Goal: Information Seeking & Learning: Learn about a topic

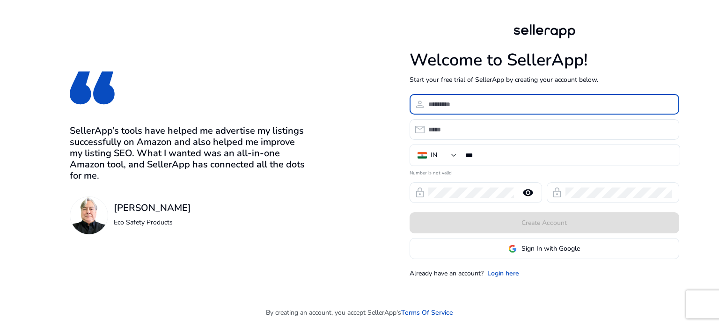
click at [541, 109] on input at bounding box center [549, 104] width 243 height 10
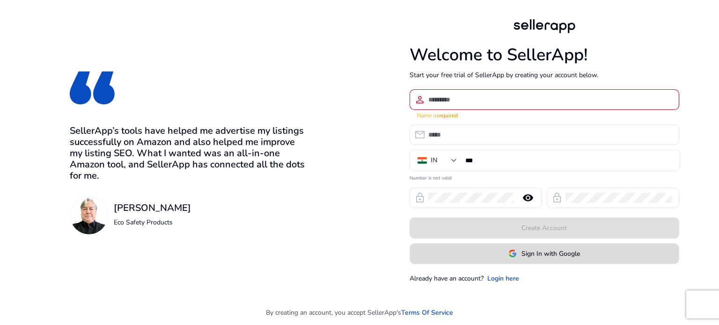
click at [550, 249] on span "Sign In with Google" at bounding box center [550, 254] width 59 height 10
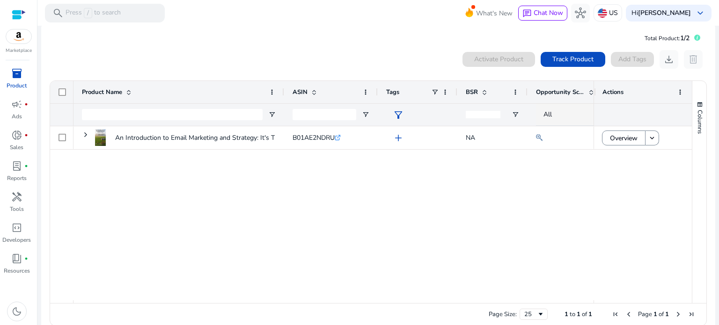
scroll to position [7, 0]
click at [113, 14] on p "Press / to search" at bounding box center [93, 13] width 55 height 10
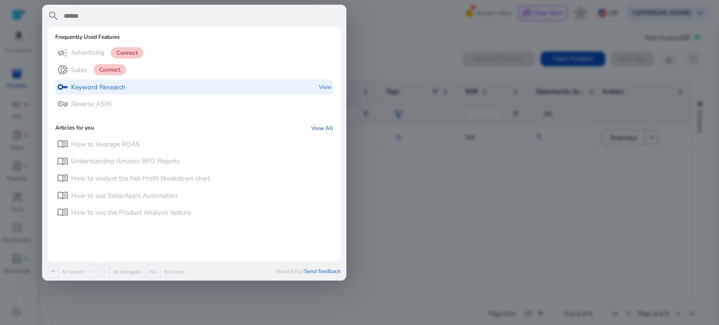
click at [110, 87] on p "Keyword Research" at bounding box center [98, 87] width 54 height 9
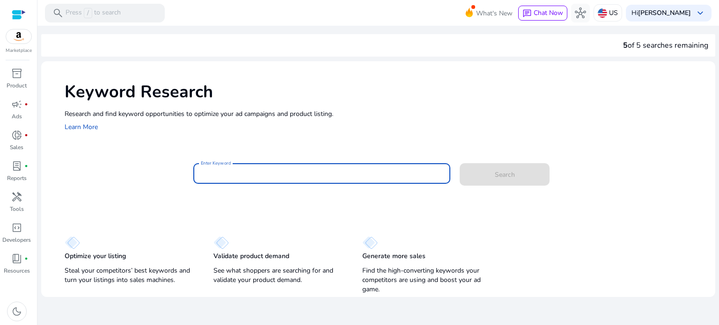
click at [292, 171] on input "Enter Keyword" at bounding box center [322, 173] width 242 height 10
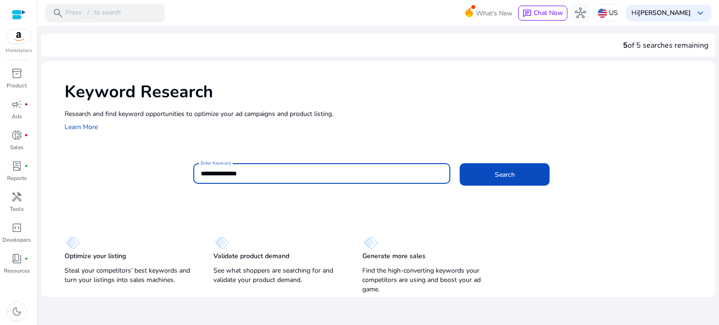
click at [460, 163] on button "Search" at bounding box center [505, 174] width 90 height 22
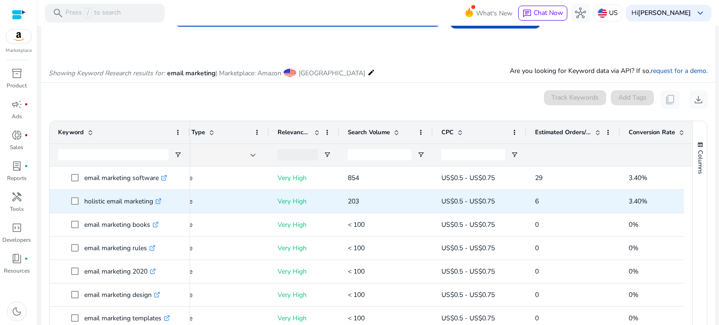
scroll to position [0, 123]
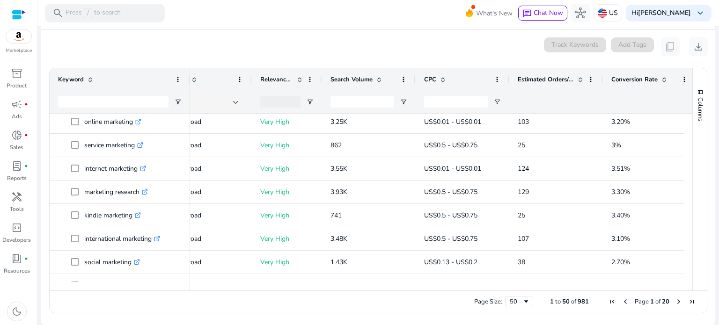
click at [578, 79] on span at bounding box center [580, 79] width 7 height 7
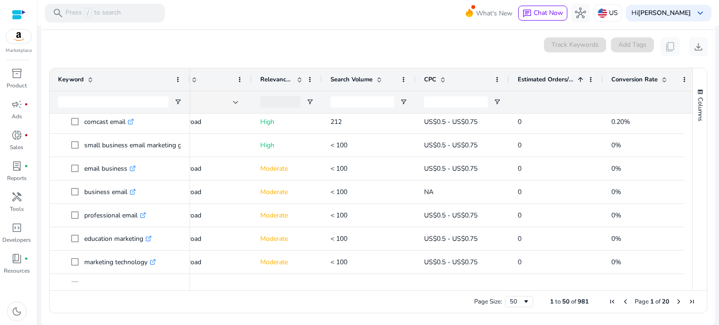
click at [578, 79] on span at bounding box center [580, 79] width 7 height 7
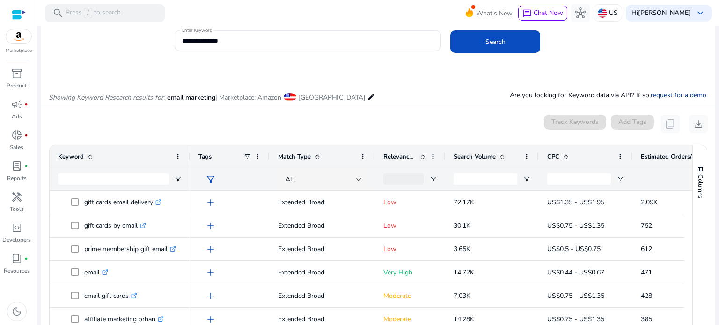
drag, startPoint x: 659, startPoint y: 97, endPoint x: 686, endPoint y: 95, distance: 26.7
click at [686, 95] on link "request for a demo" at bounding box center [679, 95] width 56 height 9
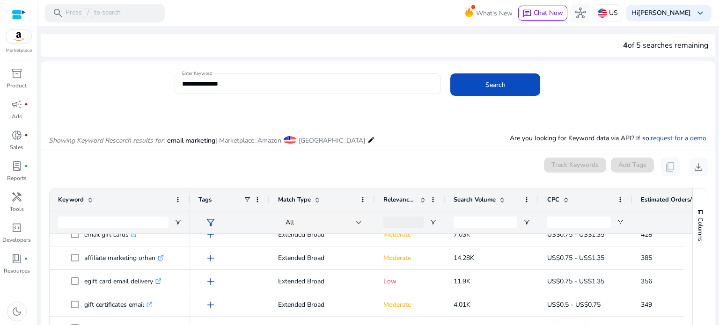
click at [230, 78] on div "**********" at bounding box center [308, 83] width 252 height 21
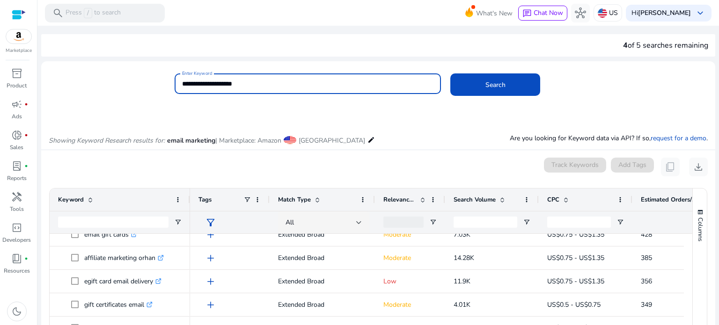
type input "**********"
click at [450, 73] on button "Search" at bounding box center [495, 84] width 90 height 22
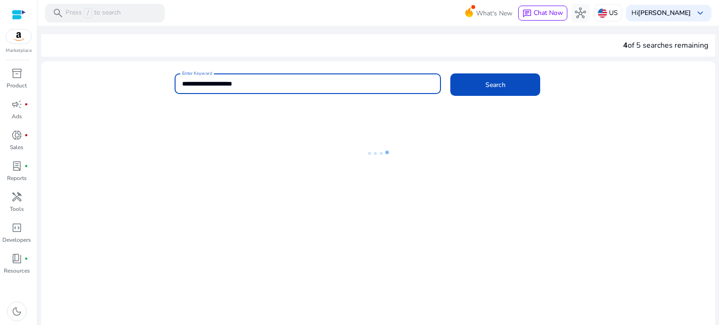
click at [275, 84] on input "**********" at bounding box center [308, 84] width 252 height 10
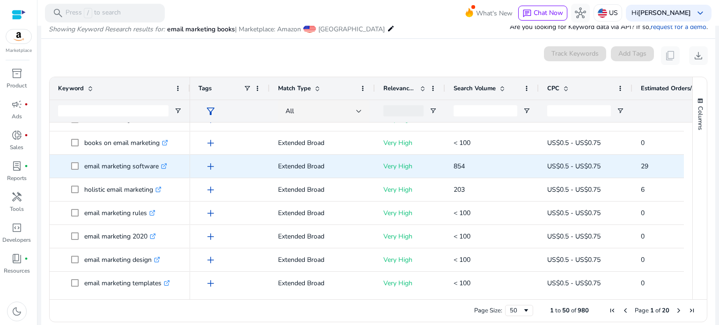
scroll to position [22, 0]
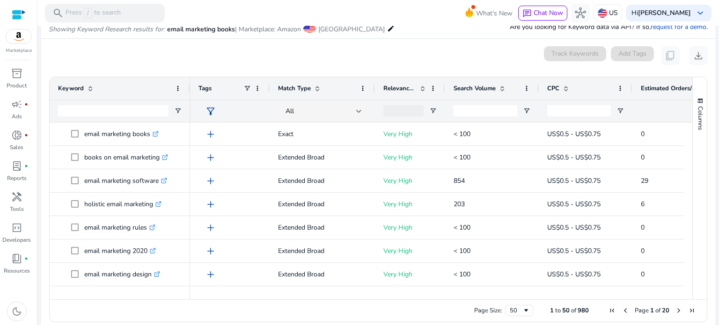
click at [500, 87] on span at bounding box center [501, 88] width 7 height 7
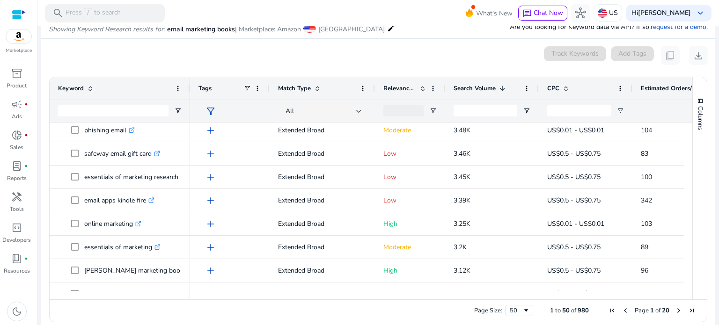
click at [424, 89] on span at bounding box center [422, 88] width 7 height 7
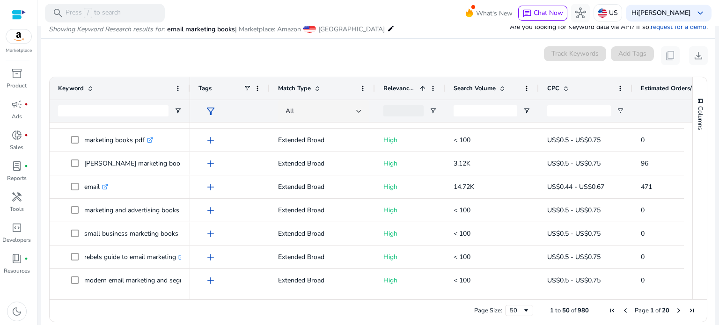
click at [315, 89] on span at bounding box center [317, 88] width 7 height 7
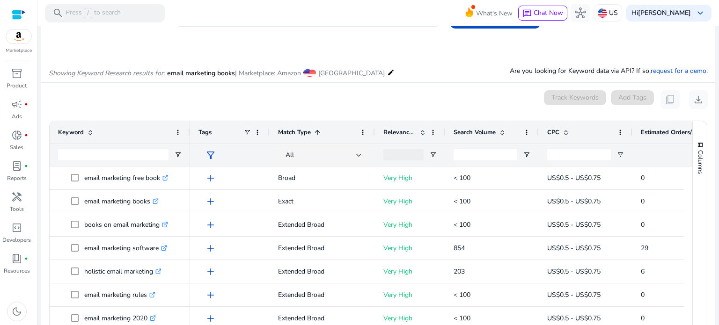
click at [345, 138] on div "Match Type 1" at bounding box center [317, 133] width 78 height 18
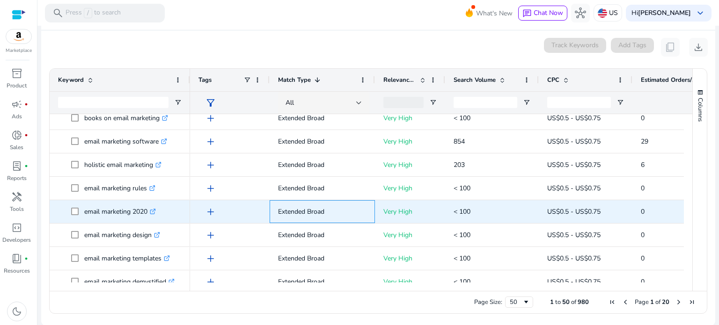
click at [326, 199] on span "Extended Broad" at bounding box center [322, 211] width 88 height 25
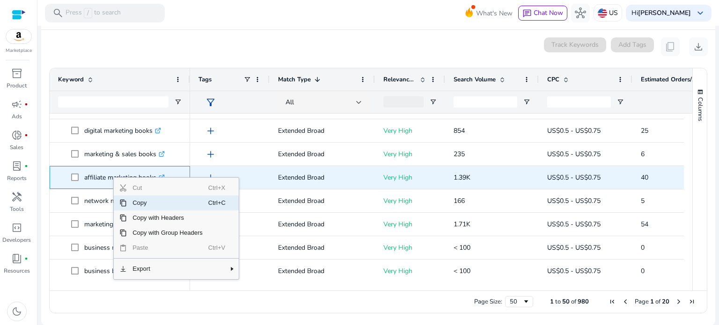
click at [90, 178] on p "affiliate marketing books .st0{fill:#2c8af8}" at bounding box center [124, 177] width 80 height 19
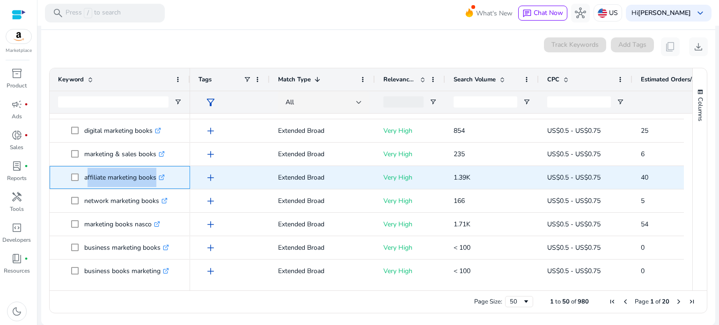
drag, startPoint x: 90, startPoint y: 178, endPoint x: 158, endPoint y: 185, distance: 68.7
click at [158, 185] on p "affiliate marketing books .st0{fill:#2c8af8}" at bounding box center [124, 177] width 80 height 19
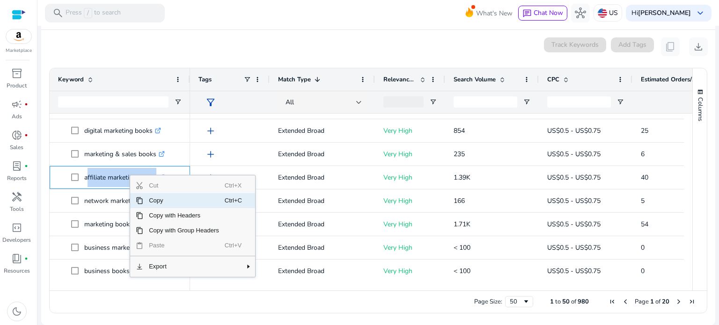
click at [168, 205] on span "Copy" at bounding box center [183, 200] width 81 height 15
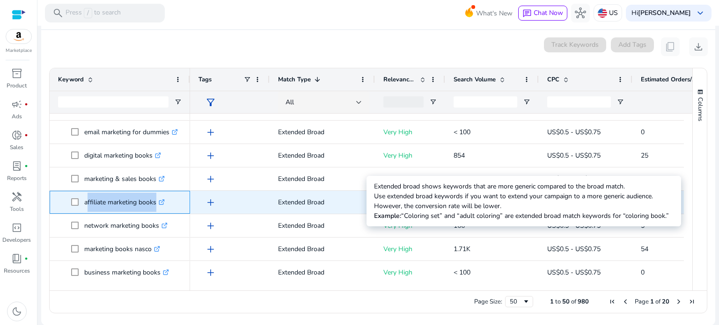
scroll to position [649, 0]
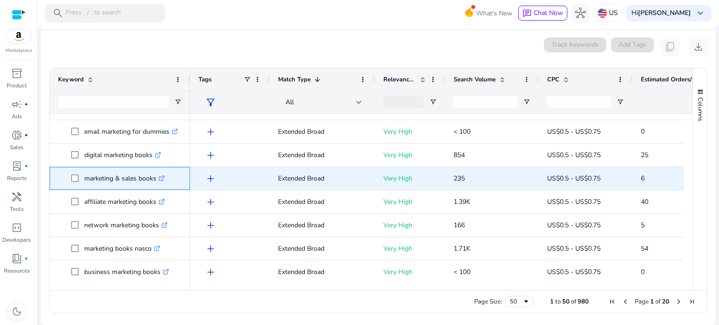
click at [146, 176] on p "marketing & sales books .st0{fill:#2c8af8}" at bounding box center [124, 178] width 80 height 19
copy p "marketing & sales books"
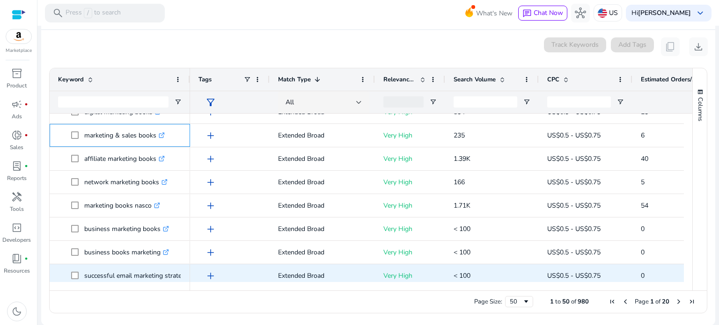
scroll to position [0, 0]
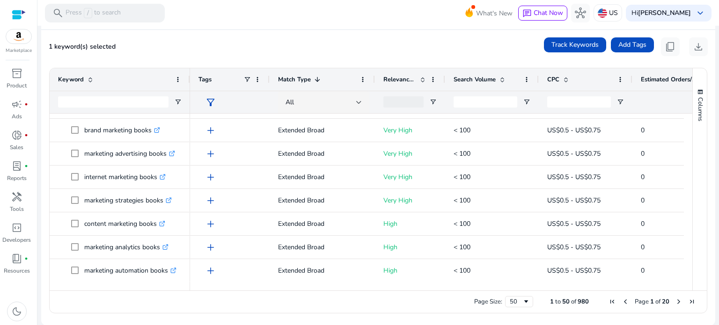
click at [676, 301] on span "Next Page" at bounding box center [678, 301] width 7 height 7
click at [675, 301] on span "Next Page" at bounding box center [678, 301] width 7 height 7
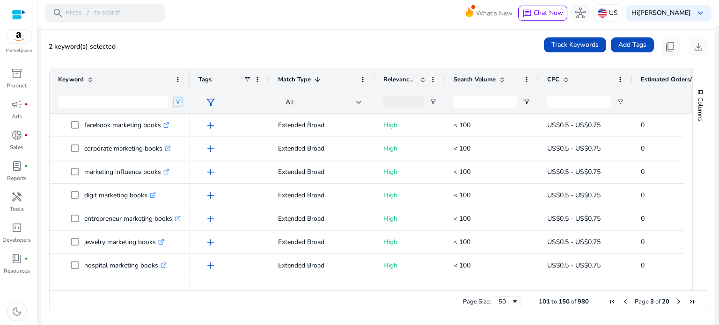
click at [175, 100] on span "Open Filter Menu" at bounding box center [177, 101] width 7 height 7
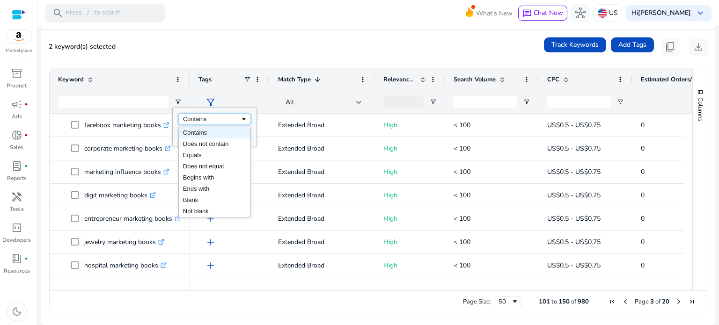
click at [212, 117] on div "Contains" at bounding box center [211, 119] width 57 height 7
click at [215, 121] on div "Contains" at bounding box center [211, 119] width 57 height 7
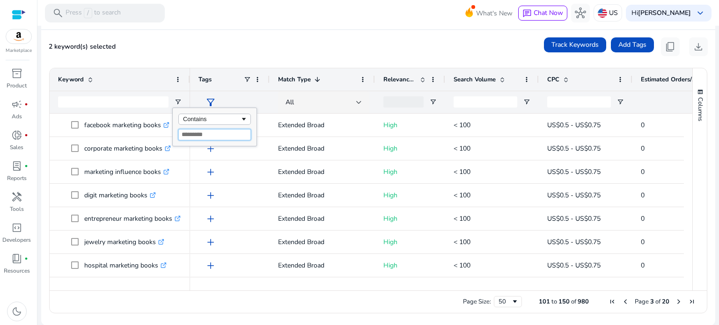
click at [211, 132] on input "Filter Value" at bounding box center [214, 134] width 73 height 11
type input "*"
type input "***"
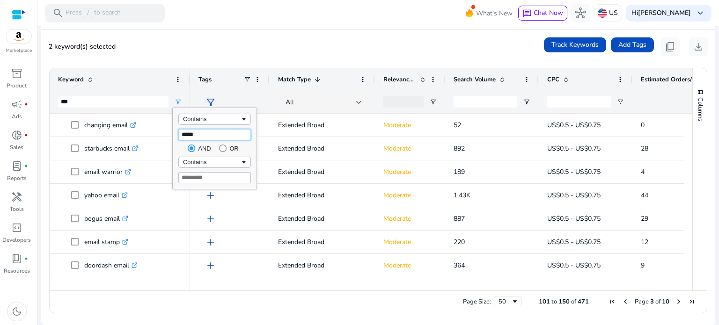
type input "*****"
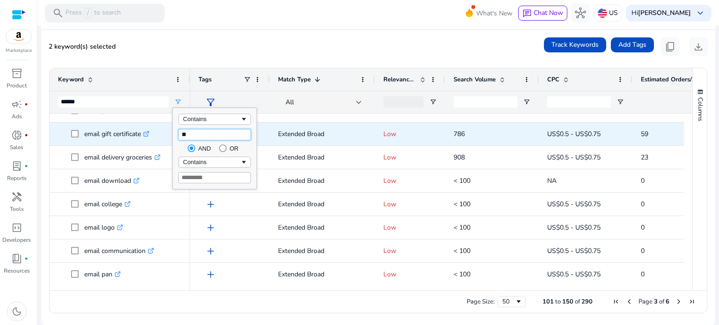
type input "*"
type input "*****"
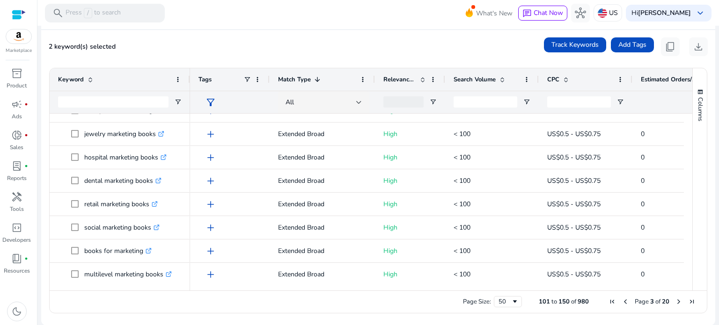
click at [178, 64] on ag-grid-angular "101 to 150 of 980. Page 3 of 20 Drag here to set row groups Drag here to set co…" at bounding box center [378, 190] width 673 height 255
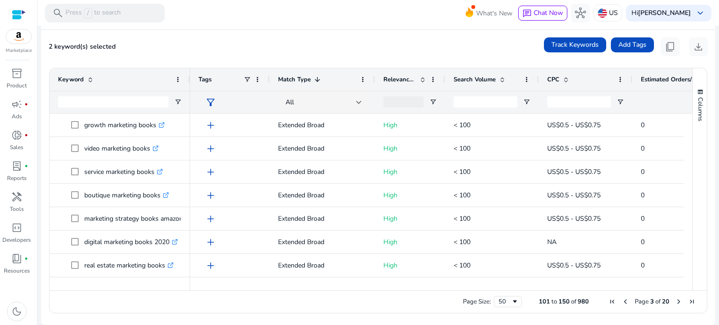
click at [184, 104] on div at bounding box center [120, 102] width 140 height 22
click at [180, 101] on span "Open Filter Menu" at bounding box center [177, 101] width 7 height 7
click at [192, 119] on div "Contains" at bounding box center [211, 119] width 57 height 7
click at [283, 17] on mat-toolbar "search Press / to search What's New chat Chat Now hub US Hi Simran Dodeja keybo…" at bounding box center [377, 13] width 681 height 26
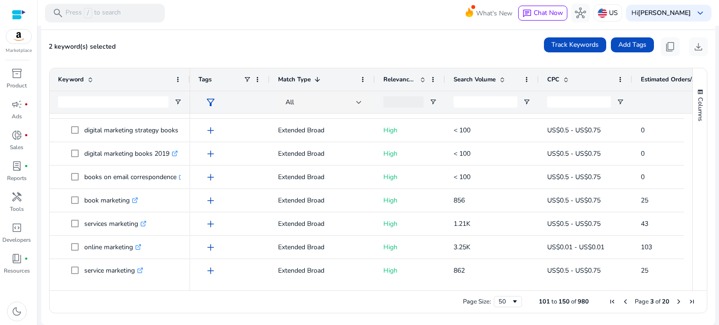
click at [675, 301] on span "Next Page" at bounding box center [678, 301] width 7 height 7
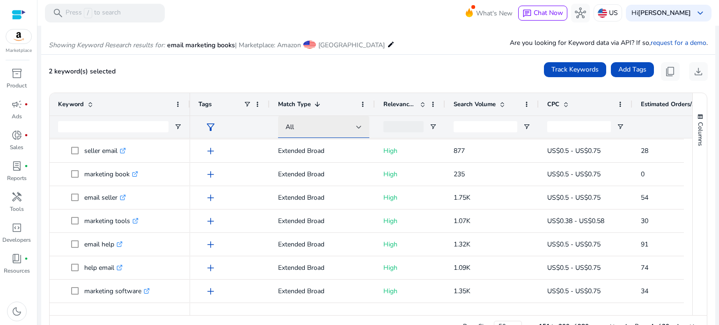
click at [356, 132] on div at bounding box center [359, 127] width 6 height 11
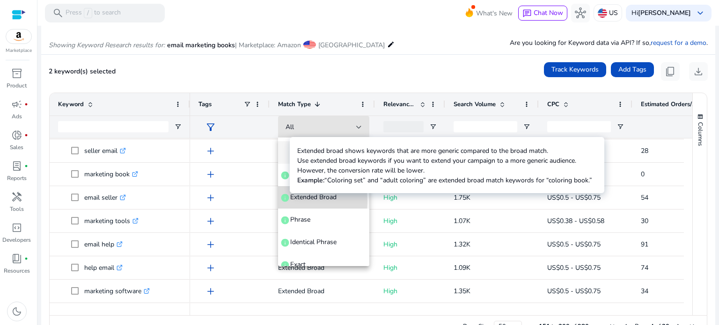
click at [286, 202] on span "info" at bounding box center [284, 197] width 9 height 9
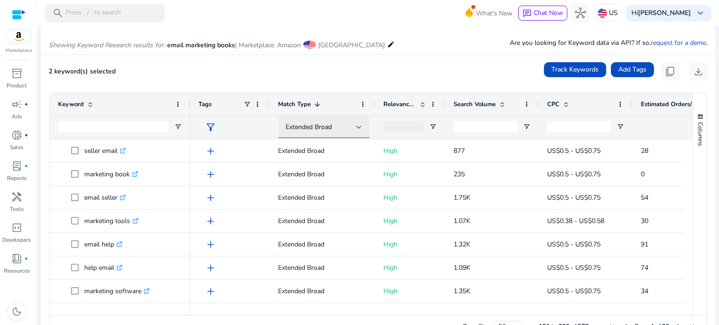
click at [358, 130] on div at bounding box center [359, 127] width 6 height 11
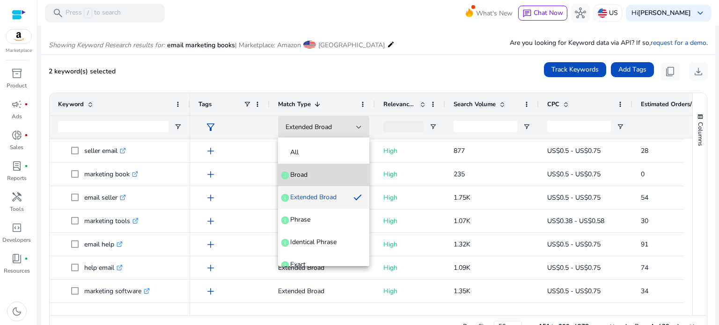
click at [346, 183] on mat-option "Broad info" at bounding box center [323, 175] width 91 height 22
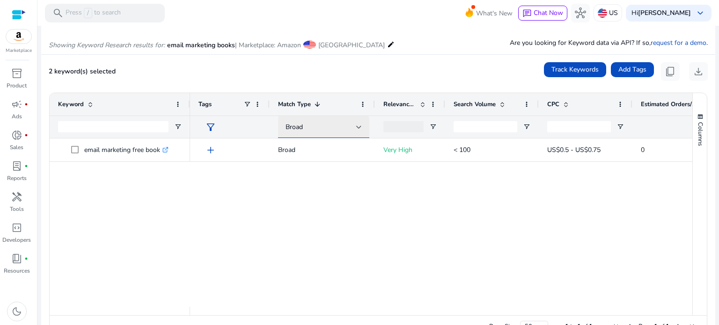
click at [355, 126] on div "Broad" at bounding box center [320, 127] width 71 height 10
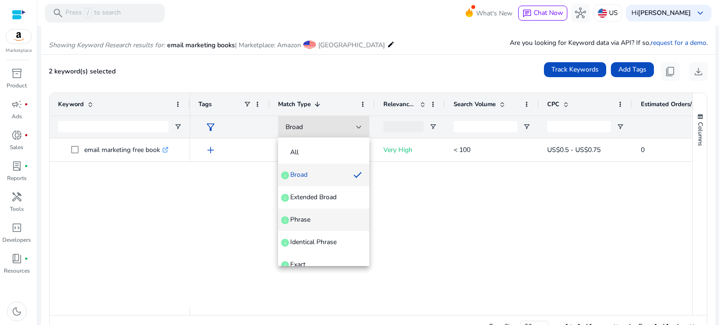
click at [342, 223] on span "Phrase info" at bounding box center [323, 219] width 76 height 9
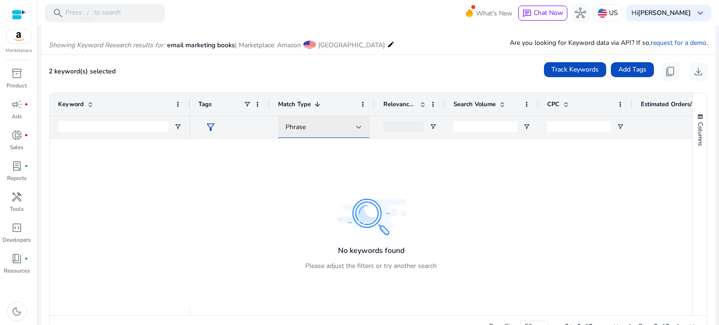
click at [357, 126] on div at bounding box center [359, 127] width 6 height 4
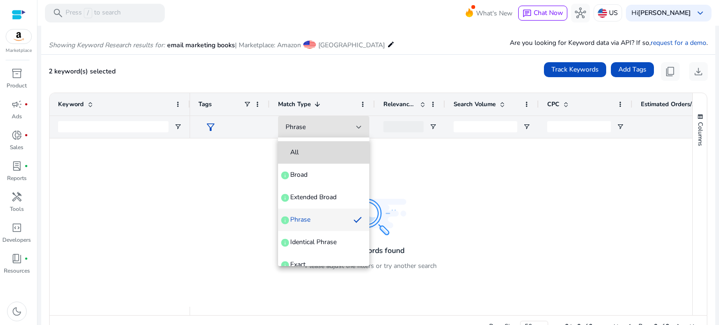
click at [335, 148] on span "All" at bounding box center [323, 152] width 76 height 9
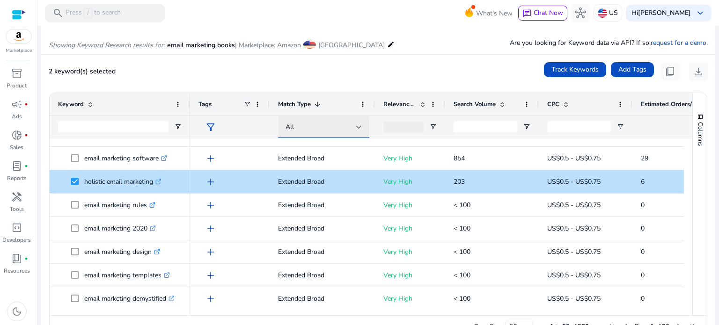
click at [360, 128] on div at bounding box center [359, 127] width 6 height 4
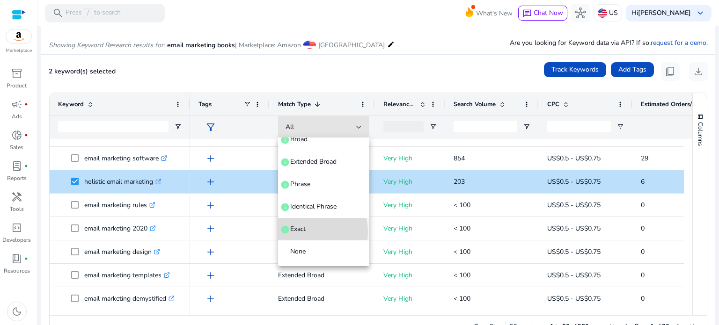
click at [306, 232] on span "Exact info" at bounding box center [323, 229] width 76 height 9
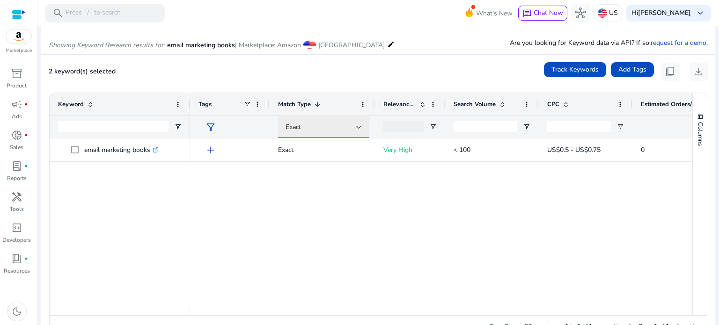
click at [352, 125] on div "Exact" at bounding box center [320, 127] width 71 height 10
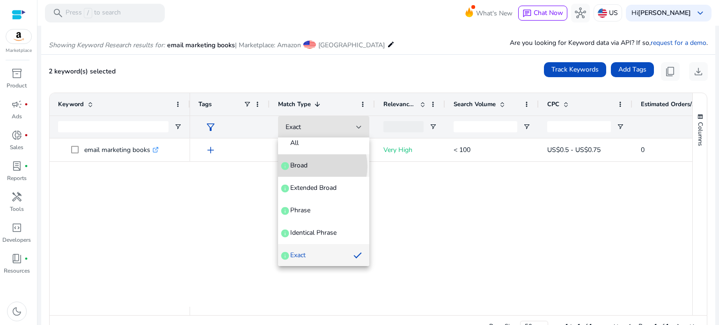
click at [310, 166] on span "Broad info" at bounding box center [323, 165] width 76 height 9
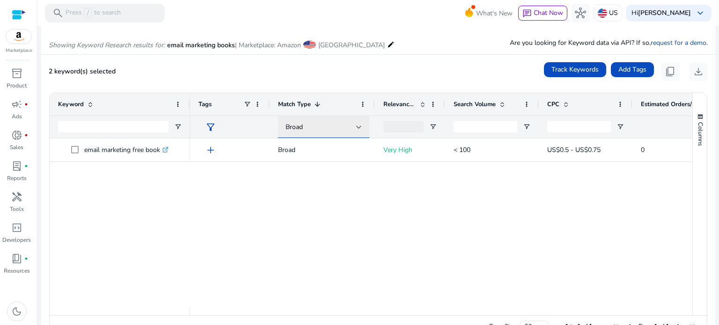
click at [316, 128] on div "Broad" at bounding box center [320, 127] width 71 height 10
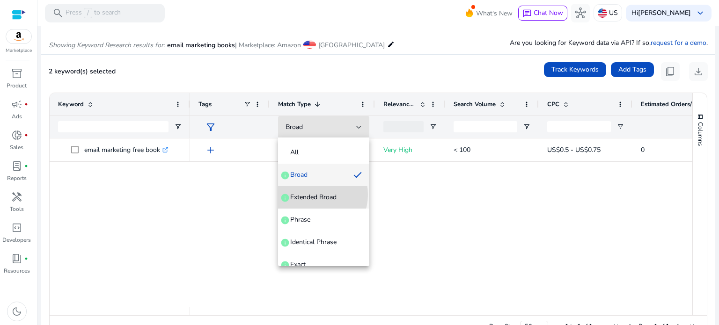
click at [310, 195] on span "Extended Broad" at bounding box center [313, 197] width 46 height 9
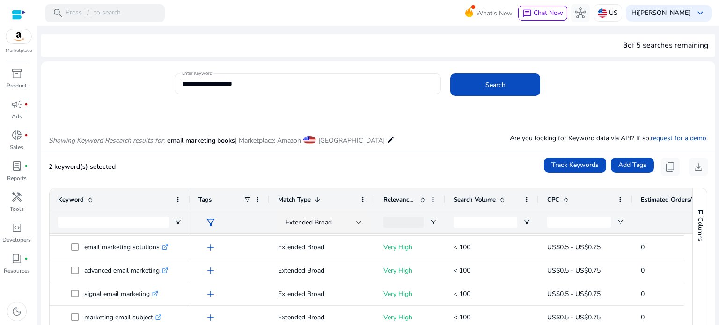
click at [270, 77] on div "**********" at bounding box center [308, 83] width 252 height 21
drag, startPoint x: 270, startPoint y: 77, endPoint x: 226, endPoint y: 82, distance: 44.8
click at [226, 82] on div "**********" at bounding box center [308, 83] width 252 height 21
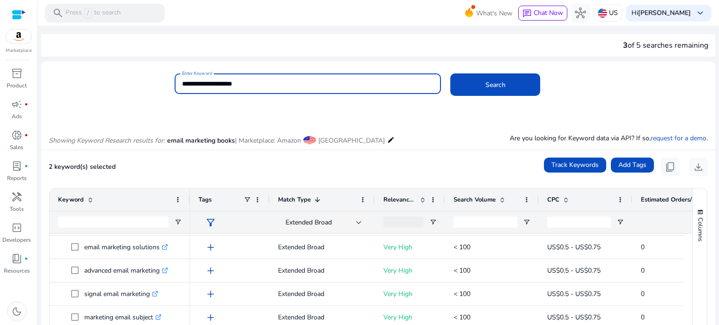
click at [226, 82] on input "**********" at bounding box center [308, 84] width 252 height 10
drag, startPoint x: 229, startPoint y: 82, endPoint x: 338, endPoint y: 100, distance: 110.0
click at [338, 100] on body "**********" at bounding box center [359, 162] width 719 height 325
type input "**********"
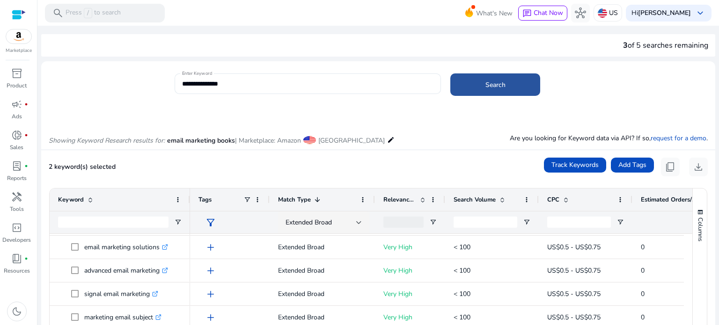
click at [485, 80] on span "Search" at bounding box center [495, 85] width 20 height 10
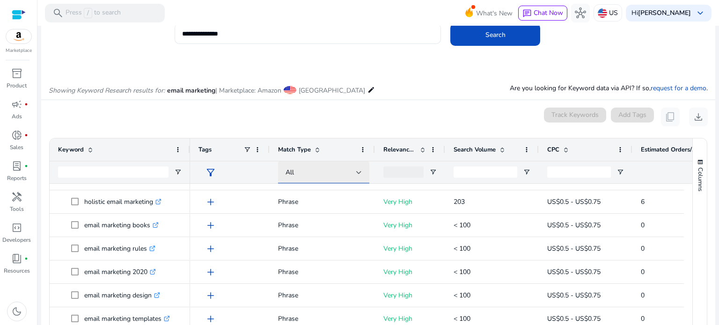
click at [313, 172] on div "All" at bounding box center [320, 173] width 71 height 10
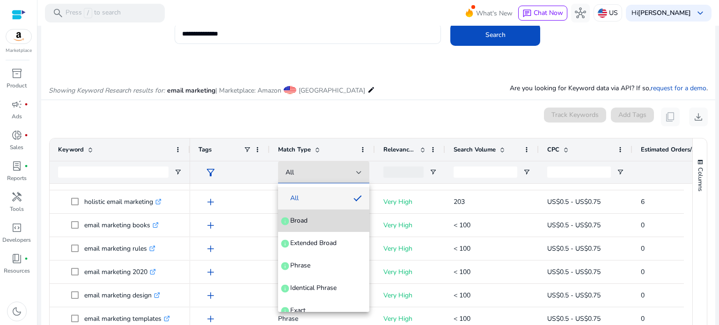
click at [324, 228] on mat-option "Broad info" at bounding box center [323, 221] width 91 height 22
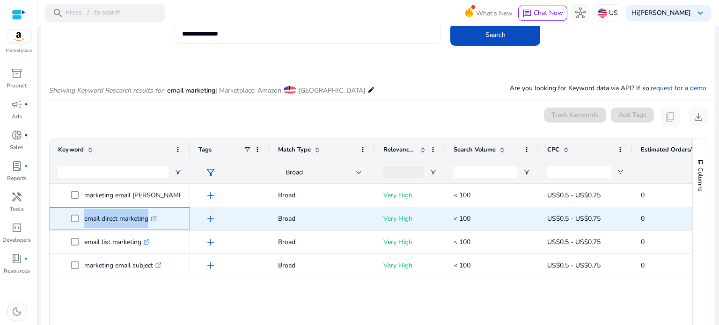
drag, startPoint x: 79, startPoint y: 224, endPoint x: 166, endPoint y: 224, distance: 87.1
click at [166, 224] on span "email direct marketing .st0{fill:#2c8af8}" at bounding box center [126, 218] width 110 height 19
copy span "email direct marketing .st0{fill:#2c8af8}"
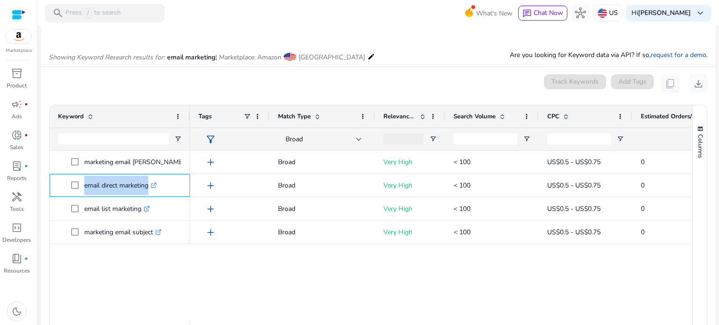
scroll to position [84, 0]
click at [315, 113] on span at bounding box center [317, 115] width 7 height 7
click at [340, 138] on div "Broad" at bounding box center [320, 139] width 71 height 10
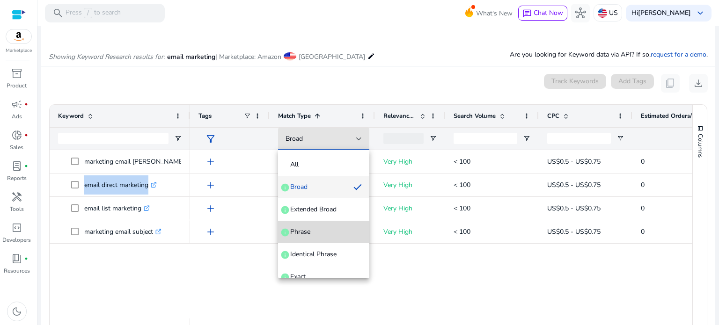
click at [327, 228] on span "Phrase info" at bounding box center [323, 231] width 76 height 9
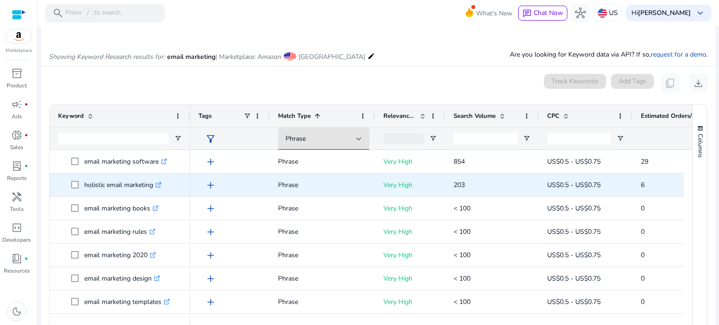
scroll to position [11, 0]
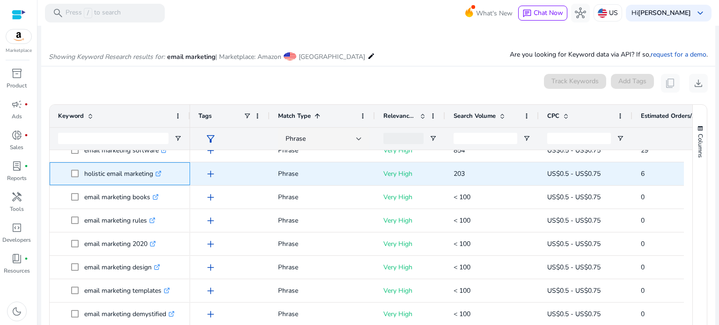
click at [71, 177] on span at bounding box center [77, 173] width 13 height 19
click at [73, 168] on span at bounding box center [77, 173] width 13 height 19
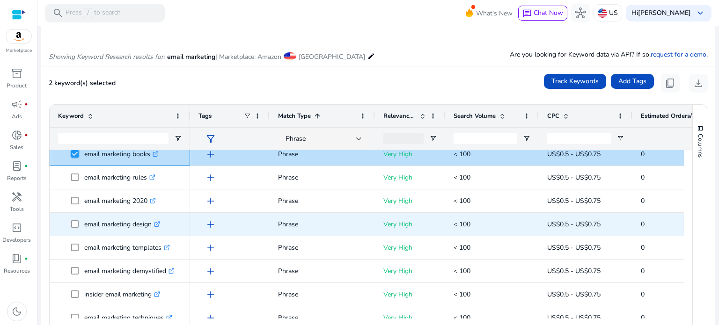
scroll to position [54, 0]
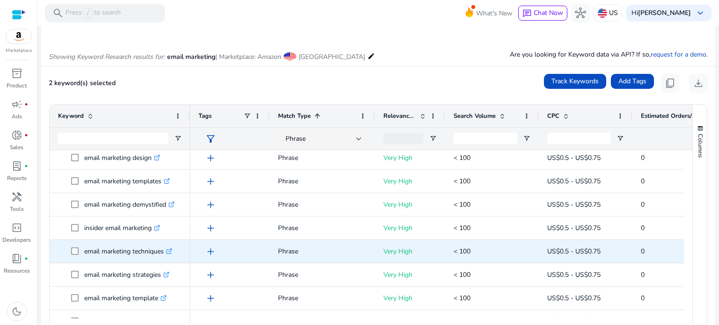
scroll to position [142, 0]
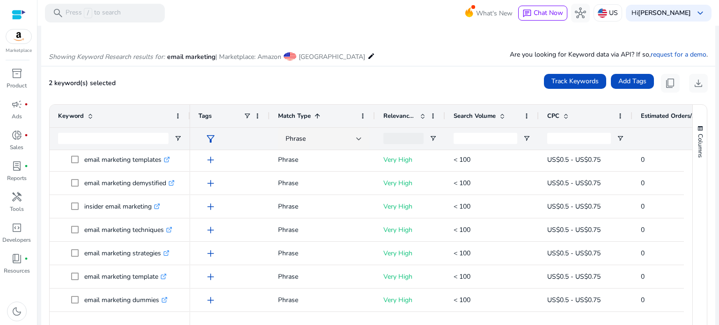
click at [501, 122] on div "Search Volume" at bounding box center [487, 116] width 66 height 18
click at [501, 122] on div "Search Volume 1" at bounding box center [487, 116] width 66 height 18
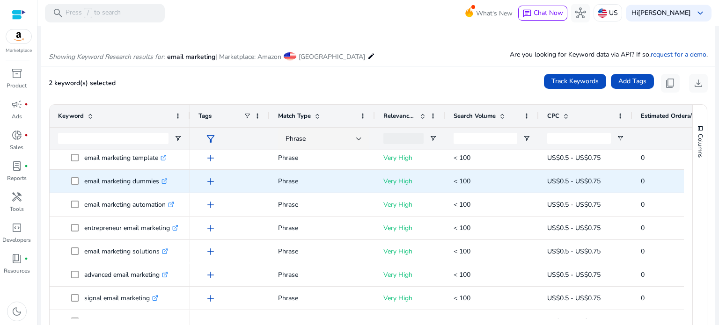
scroll to position [0, 0]
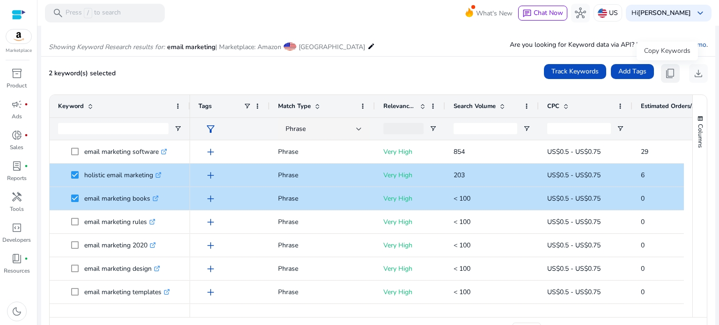
click at [666, 68] on span "content_copy" at bounding box center [670, 73] width 11 height 11
click at [665, 74] on span "content_copy" at bounding box center [670, 73] width 11 height 11
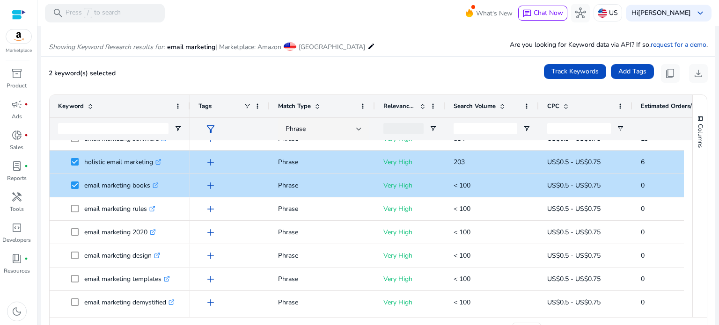
click at [210, 125] on span "filter_alt" at bounding box center [210, 129] width 11 height 11
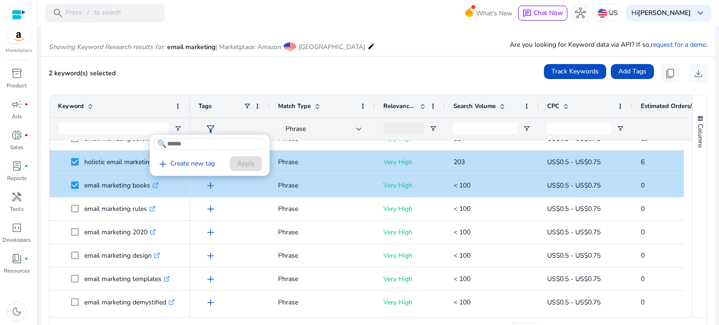
click at [326, 128] on div at bounding box center [359, 162] width 719 height 325
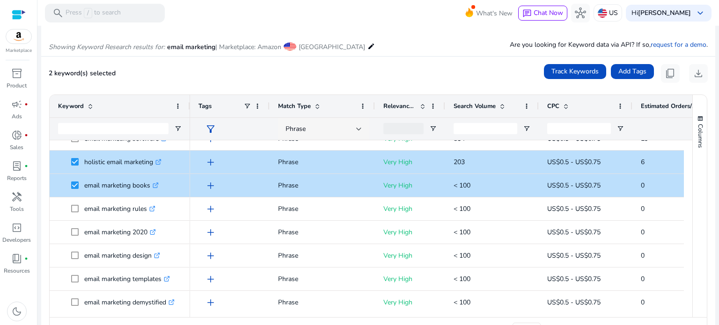
click at [362, 130] on div "Phrase" at bounding box center [323, 129] width 91 height 22
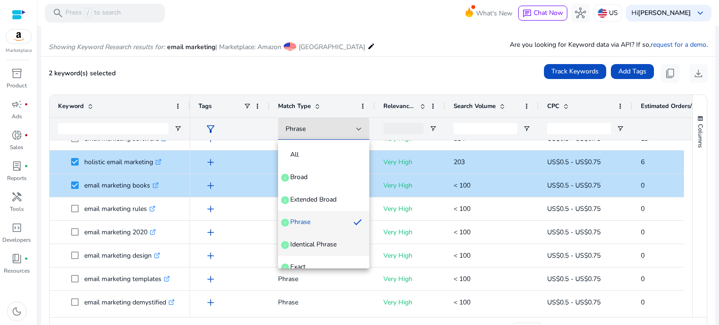
click at [329, 244] on span "Identical Phrase" at bounding box center [313, 244] width 46 height 9
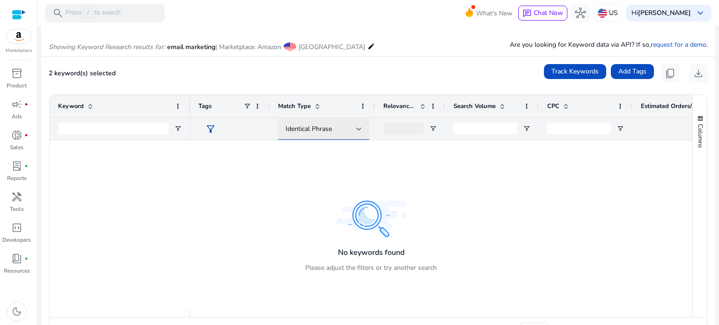
click at [311, 133] on div "Identical Phrase" at bounding box center [320, 129] width 71 height 10
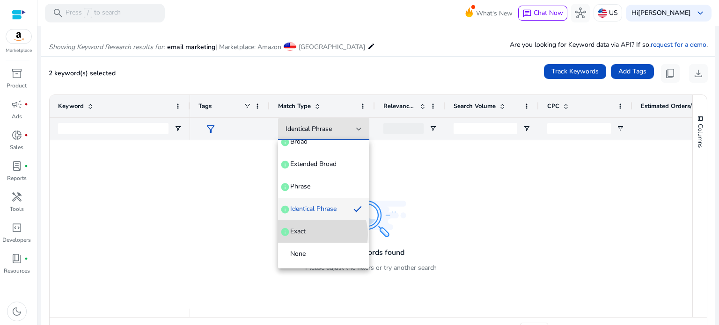
click at [314, 234] on span "Exact info" at bounding box center [323, 231] width 76 height 9
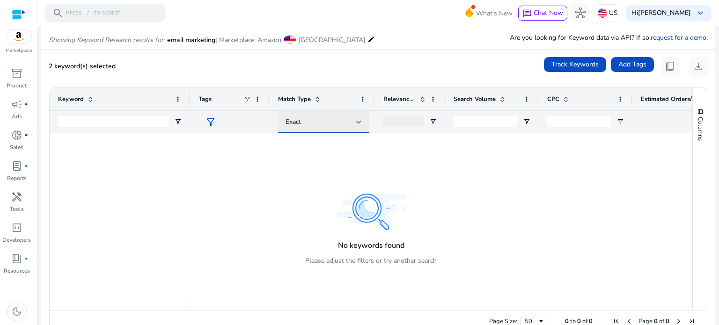
click at [311, 123] on div "Exact" at bounding box center [320, 122] width 71 height 10
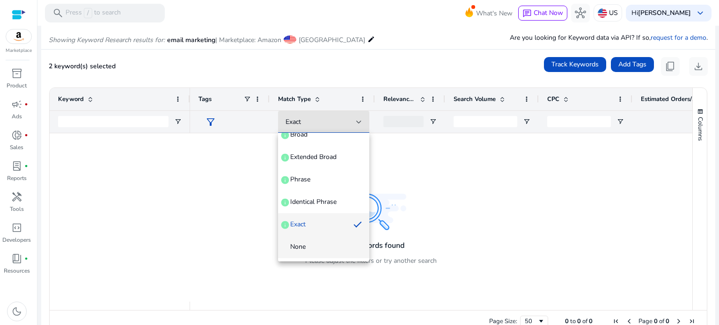
click at [306, 247] on span "None" at bounding box center [323, 246] width 76 height 9
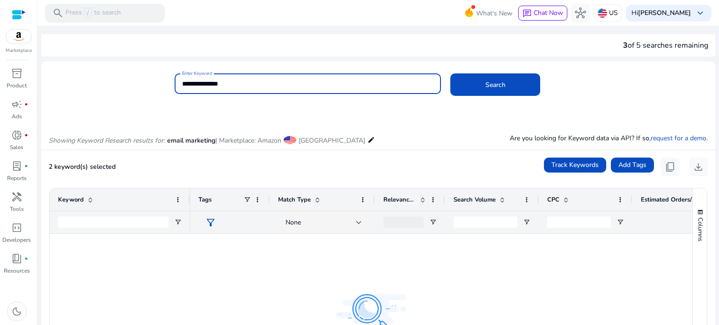
click at [247, 82] on input "**********" at bounding box center [308, 84] width 252 height 10
type input "**********"
click at [450, 73] on button "Search" at bounding box center [495, 84] width 90 height 22
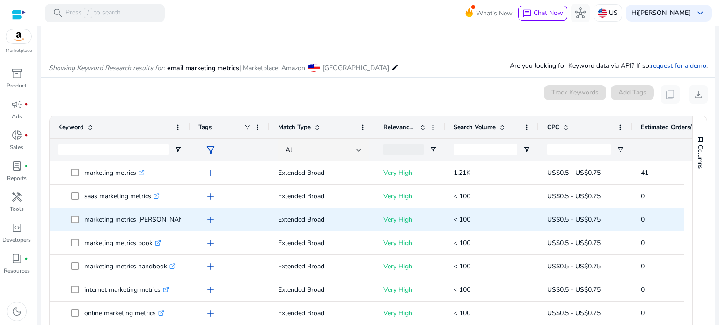
scroll to position [73, 0]
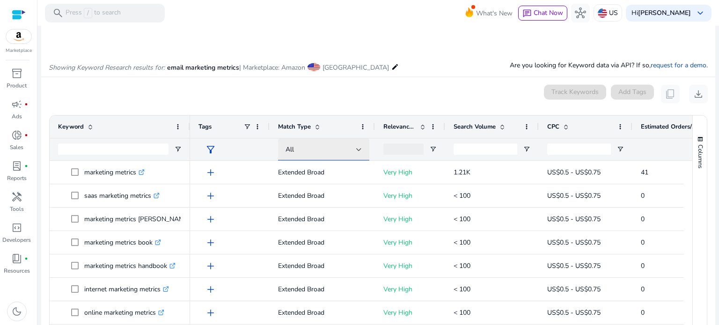
click at [345, 154] on div "All" at bounding box center [320, 150] width 71 height 10
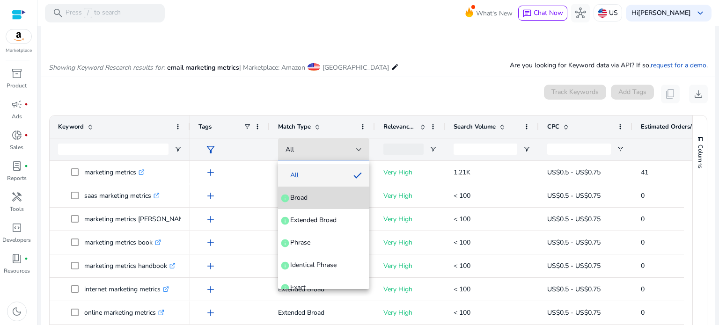
click at [343, 198] on span "Broad info" at bounding box center [323, 197] width 76 height 9
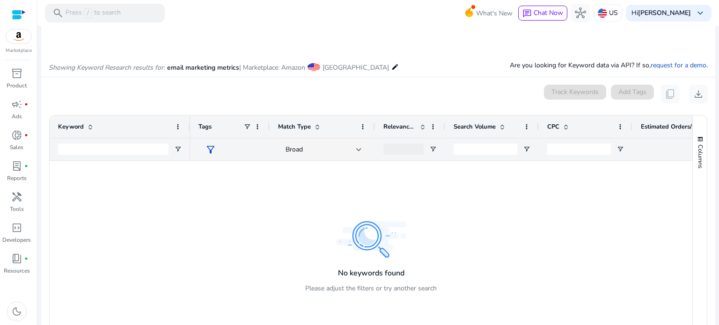
click at [338, 161] on div at bounding box center [504, 161] width 629 height 0
click at [356, 157] on div "Broad" at bounding box center [323, 150] width 76 height 22
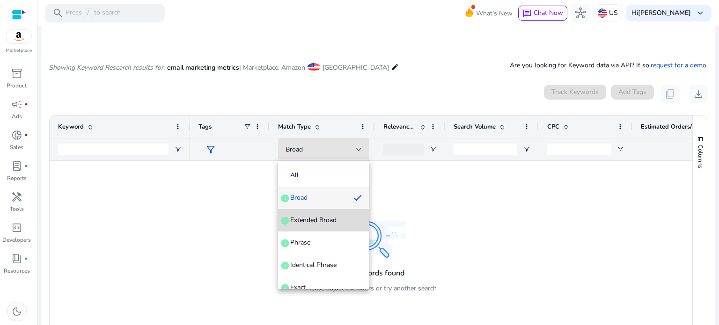
click at [341, 220] on span "Extended Broad info" at bounding box center [323, 220] width 76 height 9
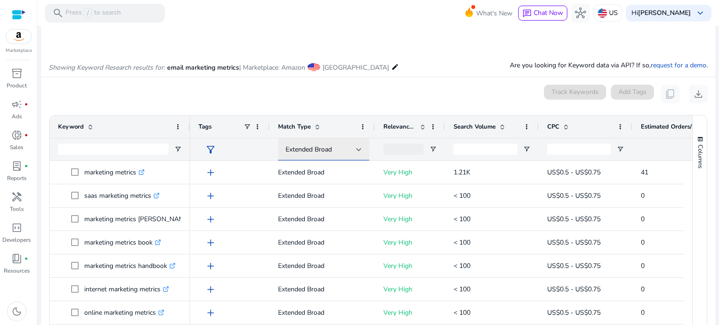
click at [337, 146] on div "Extended Broad" at bounding box center [320, 150] width 71 height 10
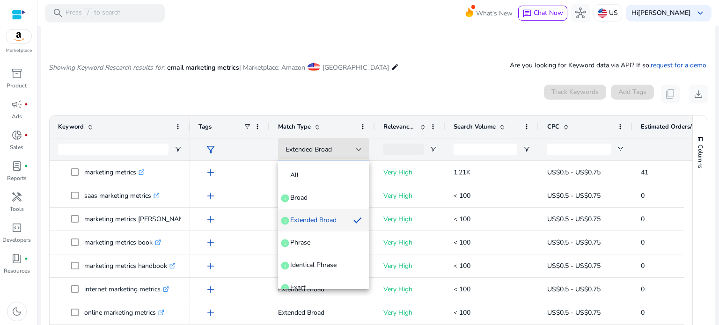
click at [500, 124] on div at bounding box center [359, 162] width 719 height 325
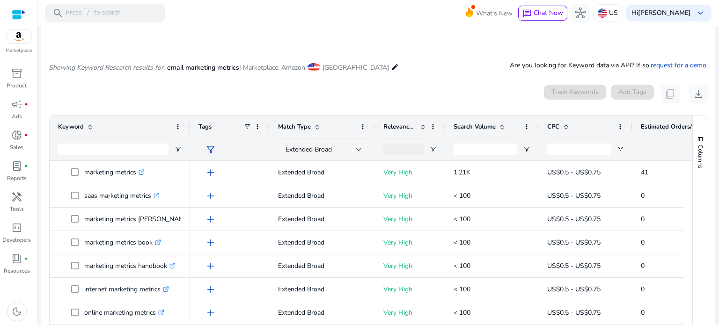
click at [502, 125] on span at bounding box center [501, 126] width 7 height 7
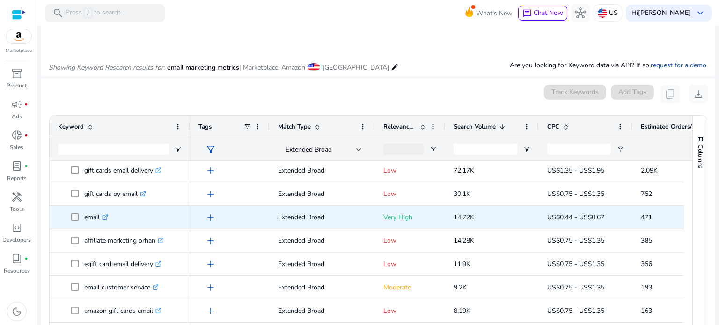
scroll to position [0, 0]
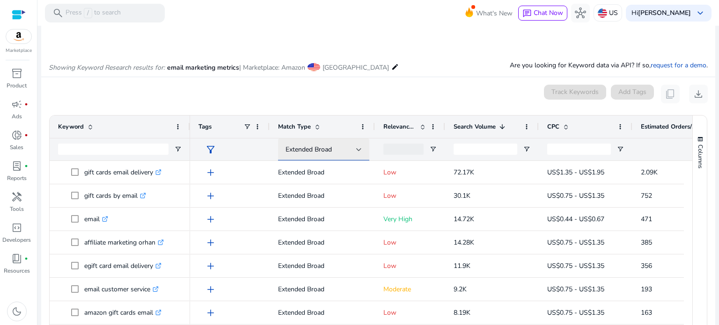
click at [336, 151] on div "Extended Broad" at bounding box center [320, 150] width 71 height 10
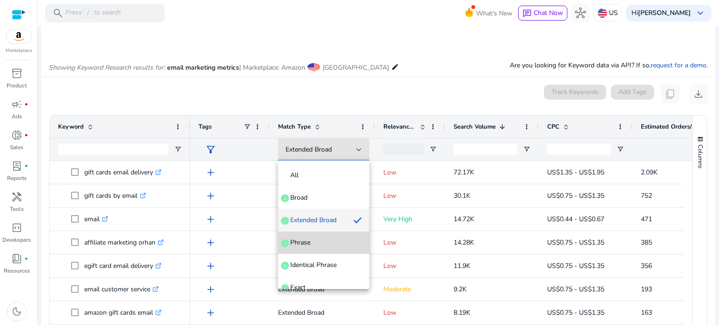
click at [337, 249] on mat-option "Phrase info" at bounding box center [323, 243] width 91 height 22
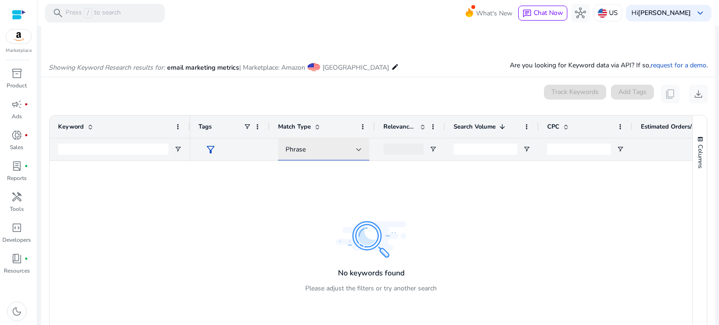
click at [336, 147] on div "Phrase" at bounding box center [320, 150] width 71 height 10
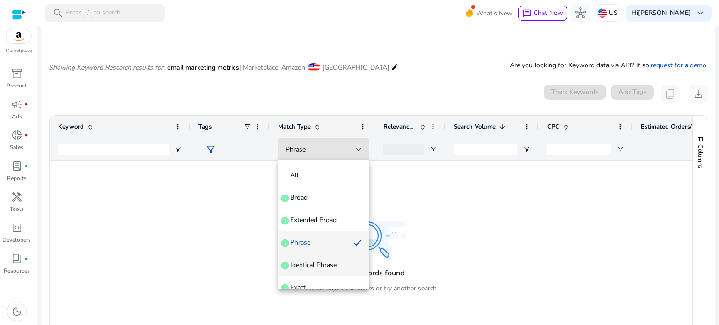
click at [325, 262] on span "Identical Phrase" at bounding box center [313, 265] width 46 height 9
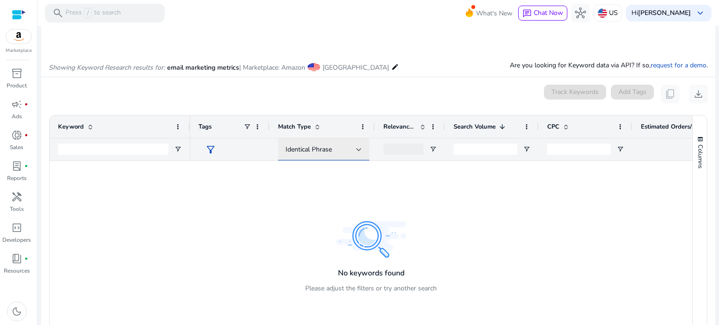
click at [309, 146] on span "Identical Phrase" at bounding box center [308, 149] width 46 height 9
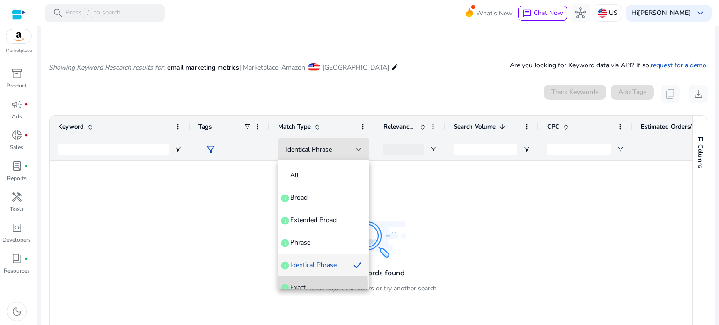
click at [298, 284] on span "Exact" at bounding box center [297, 287] width 15 height 9
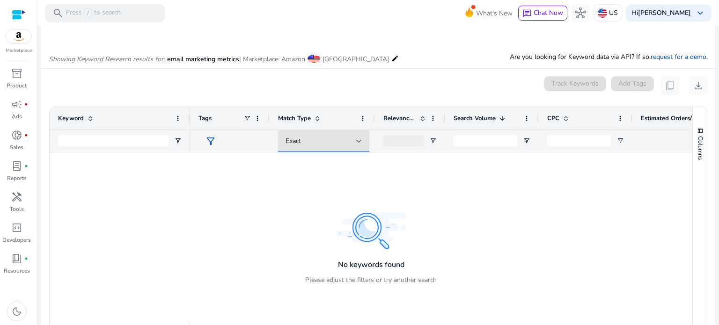
scroll to position [81, 0]
click at [344, 144] on div "Exact" at bounding box center [320, 142] width 71 height 10
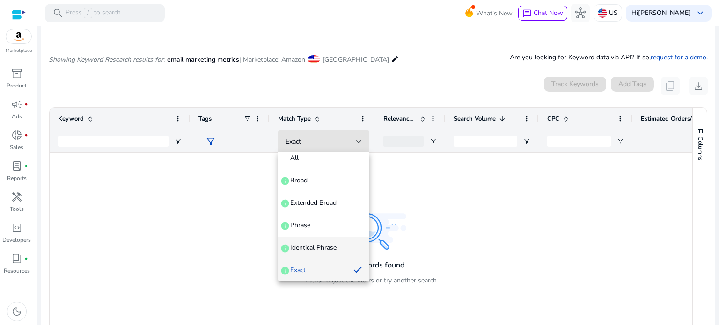
scroll to position [36, 0]
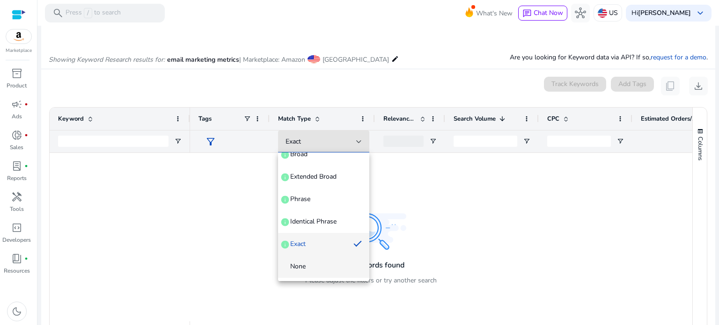
click at [329, 268] on span "None" at bounding box center [323, 266] width 76 height 9
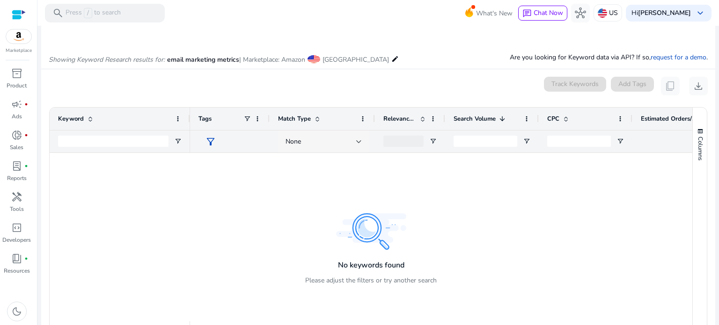
click at [336, 149] on div "None" at bounding box center [323, 142] width 76 height 22
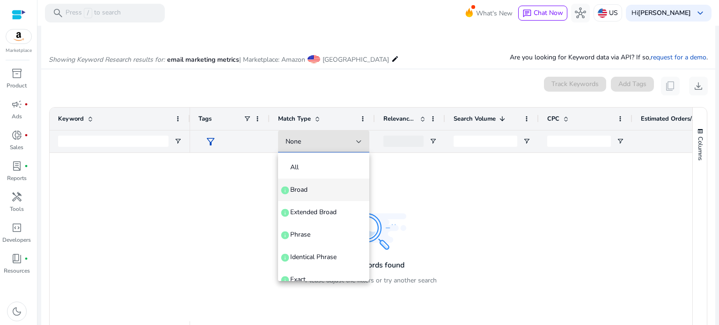
scroll to position [32, 0]
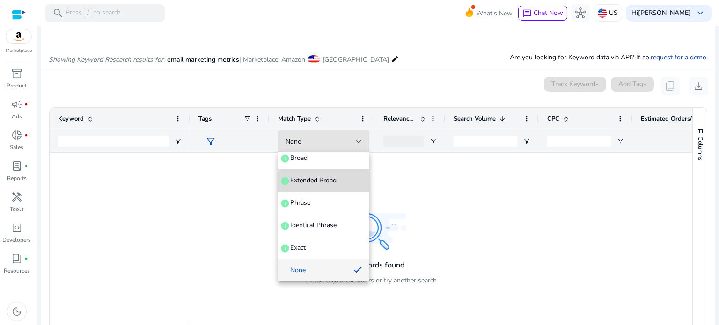
click at [339, 177] on span "Extended Broad info" at bounding box center [323, 180] width 76 height 9
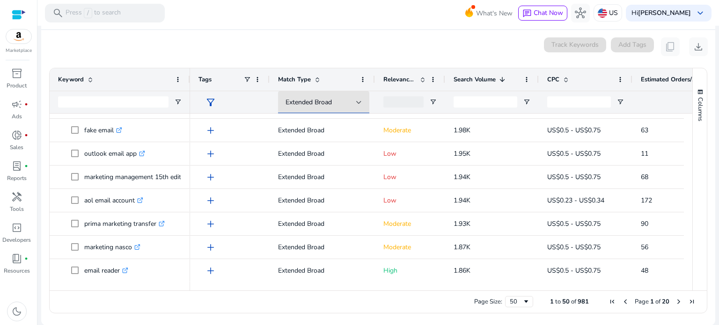
scroll to position [0, 0]
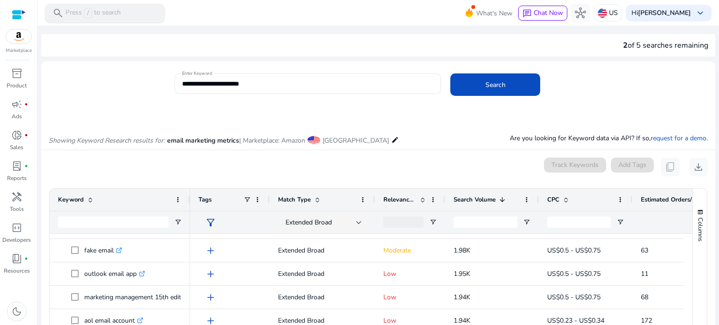
click at [112, 4] on div "search Press / to search" at bounding box center [105, 13] width 120 height 19
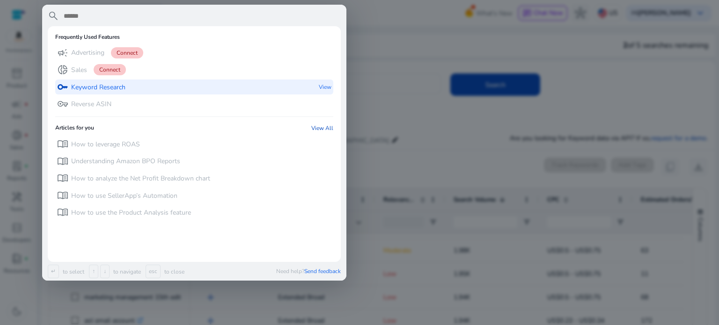
click at [69, 87] on div "key Keyword Research" at bounding box center [91, 87] width 68 height 15
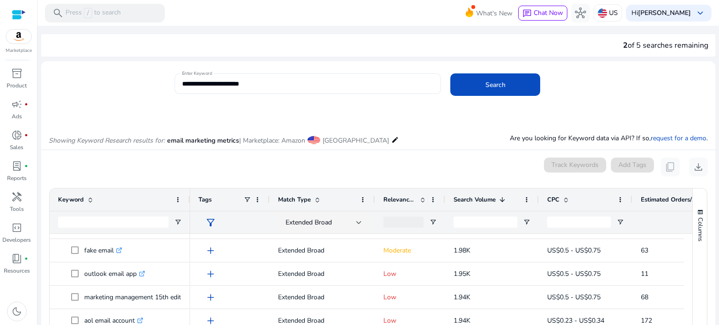
click at [293, 73] on div "**********" at bounding box center [308, 83] width 252 height 21
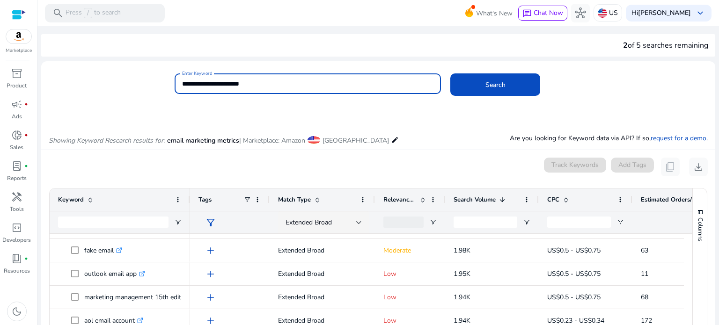
click at [291, 81] on input "**********" at bounding box center [308, 84] width 252 height 10
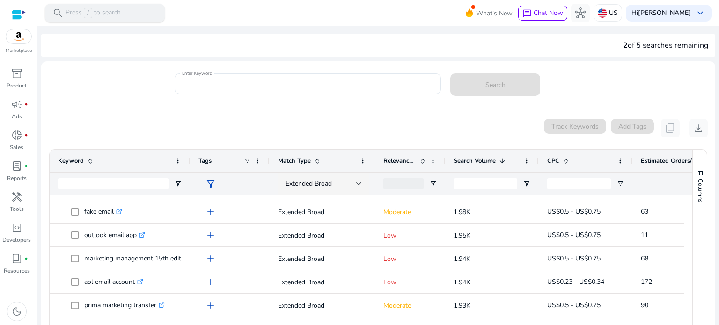
click at [85, 16] on span "/" at bounding box center [88, 13] width 8 height 10
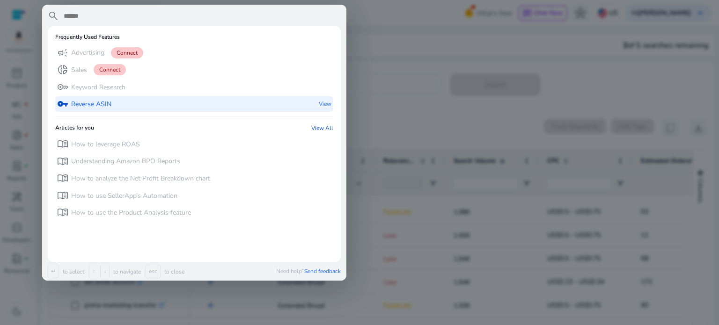
click at [155, 107] on div "vpn_key Reverse ASIN View" at bounding box center [194, 103] width 278 height 15
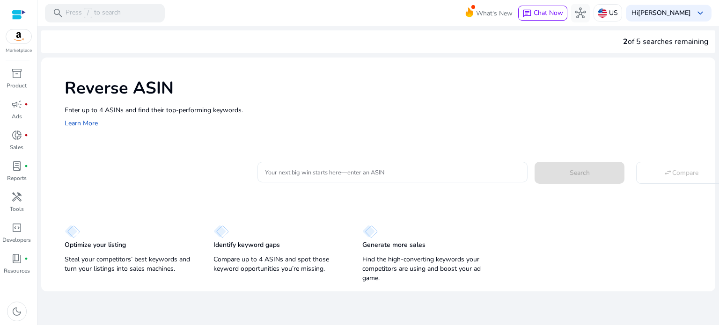
click at [285, 166] on div at bounding box center [392, 172] width 255 height 21
click at [142, 192] on div "Reverse ASIN Enter up to 4 ASINs and find their top-performing keywords. Learn …" at bounding box center [378, 172] width 674 height 228
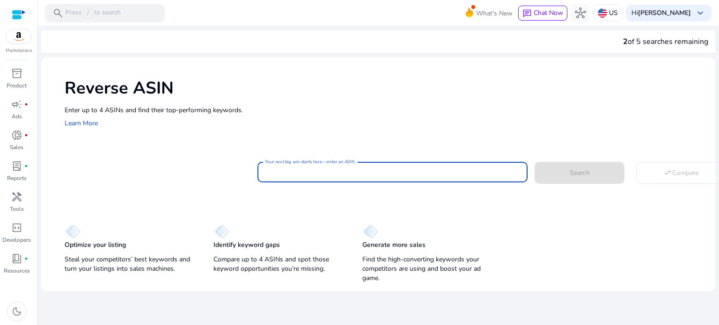
click at [270, 176] on input "Your next big win starts here—enter an ASIN" at bounding box center [392, 172] width 255 height 10
paste input "**********"
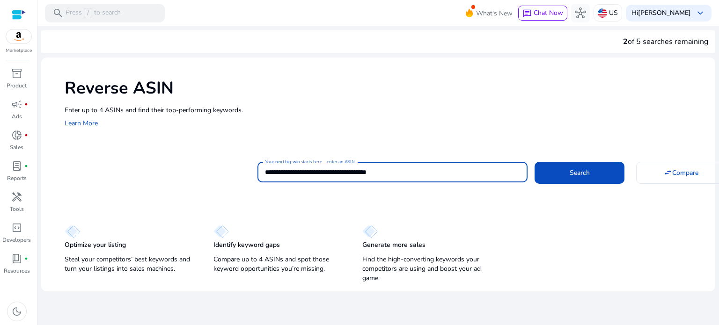
click at [310, 176] on input "**********" at bounding box center [392, 172] width 255 height 10
click at [356, 175] on input "**********" at bounding box center [392, 172] width 255 height 10
type input "**********"
click at [534, 162] on button "Search" at bounding box center [579, 173] width 90 height 22
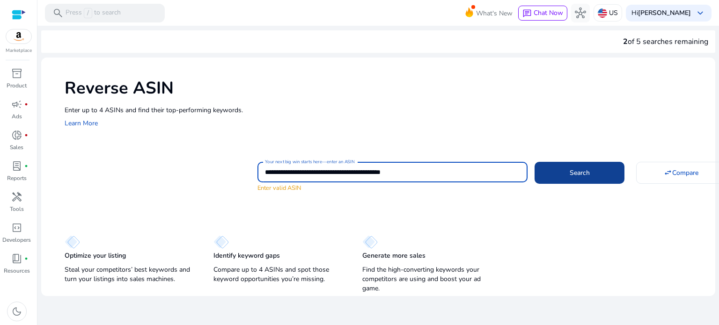
click at [577, 170] on span "Search" at bounding box center [580, 173] width 20 height 10
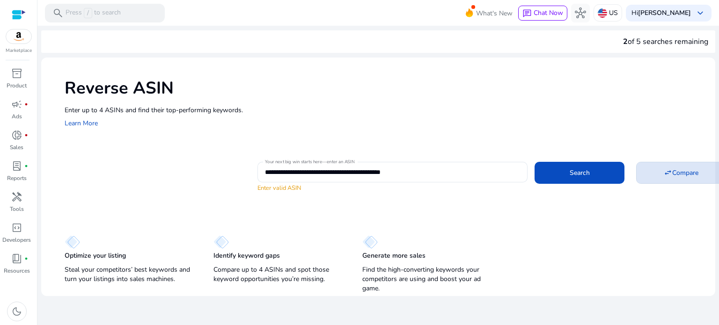
click at [644, 176] on span at bounding box center [680, 172] width 89 height 22
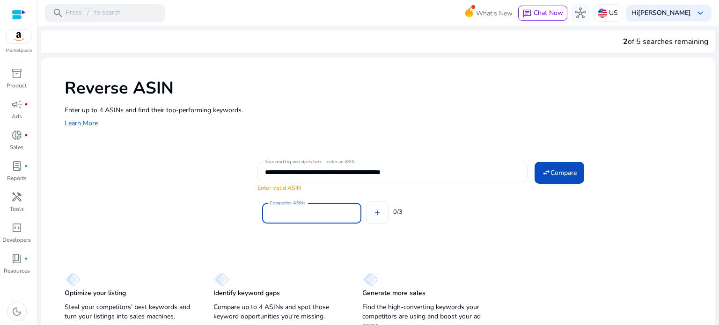
click at [322, 215] on input "Competitor ASINs" at bounding box center [312, 213] width 84 height 10
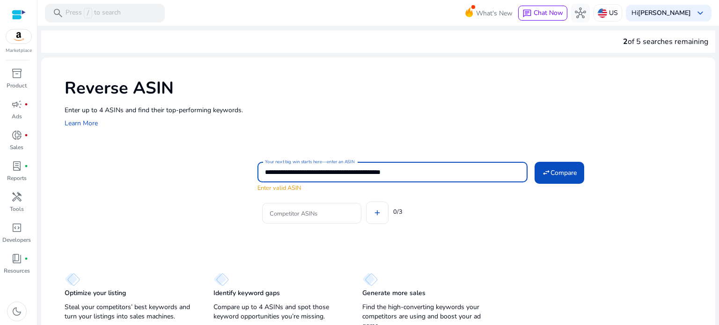
drag, startPoint x: 311, startPoint y: 172, endPoint x: 356, endPoint y: 172, distance: 44.9
click at [356, 172] on input "**********" at bounding box center [392, 172] width 255 height 10
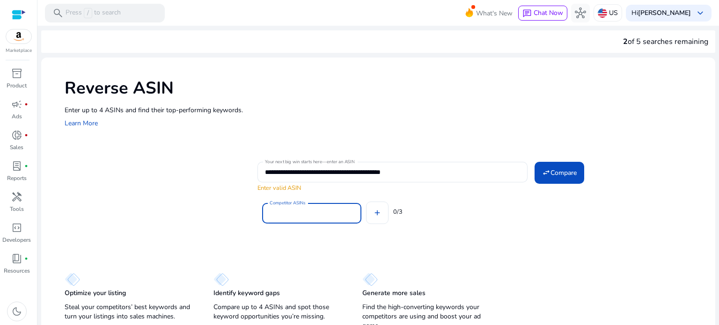
click at [304, 216] on input "Competitor ASINs" at bounding box center [312, 213] width 84 height 10
paste input "**********"
type input "**********"
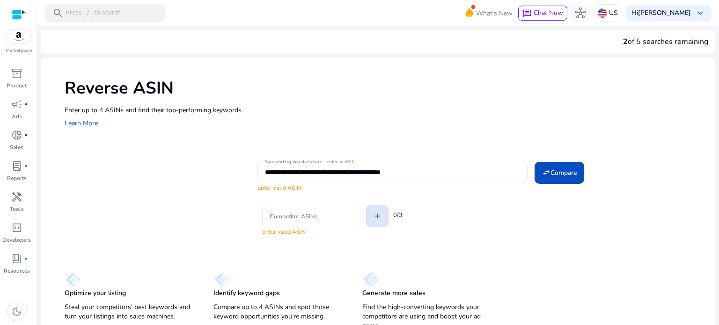
click at [374, 216] on mat-icon "add" at bounding box center [377, 216] width 8 height 8
click at [325, 168] on input "**********" at bounding box center [392, 172] width 255 height 10
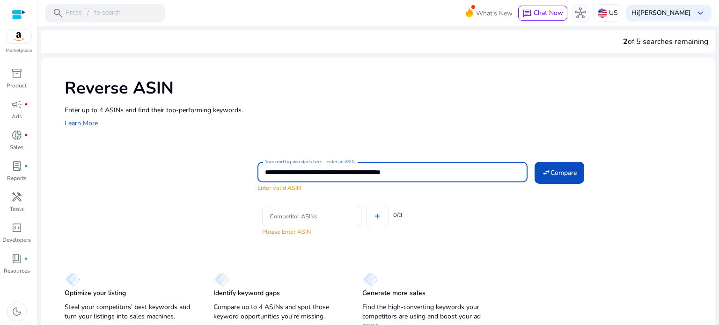
click at [325, 168] on input "**********" at bounding box center [392, 172] width 255 height 10
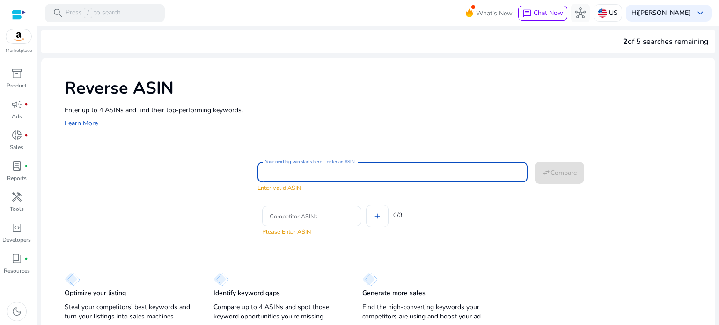
click at [271, 173] on input "Your next big win starts here—enter an ASIN" at bounding box center [392, 172] width 255 height 10
paste input "**********"
type input "**********"
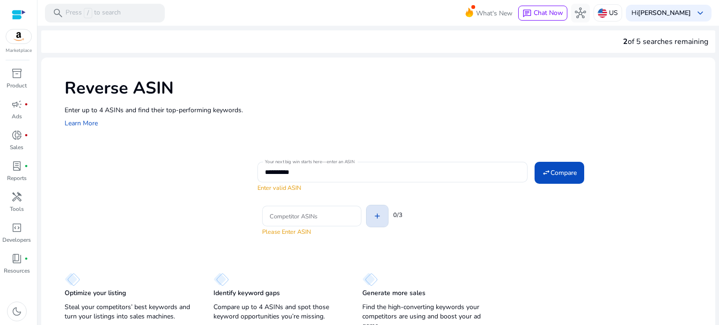
click at [371, 222] on span at bounding box center [377, 216] width 22 height 22
click at [307, 219] on input "Competitor ASINs" at bounding box center [312, 216] width 84 height 10
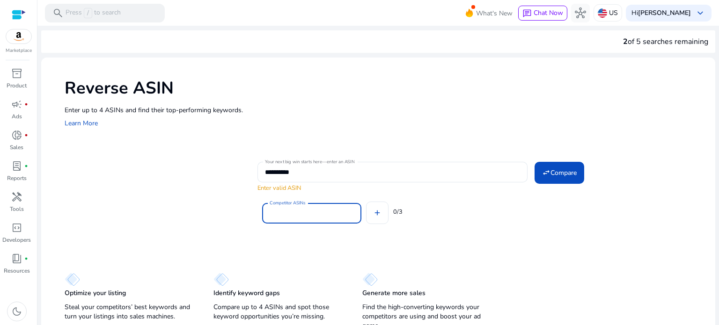
click at [290, 216] on input "Competitor ASINs" at bounding box center [312, 213] width 84 height 10
paste input "**********"
type input "**********"
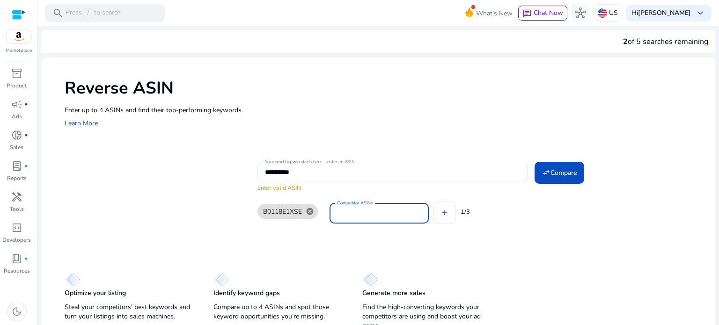
click at [353, 214] on input "Competitor ASINs" at bounding box center [379, 213] width 84 height 10
paste input "**********"
type input "**********"
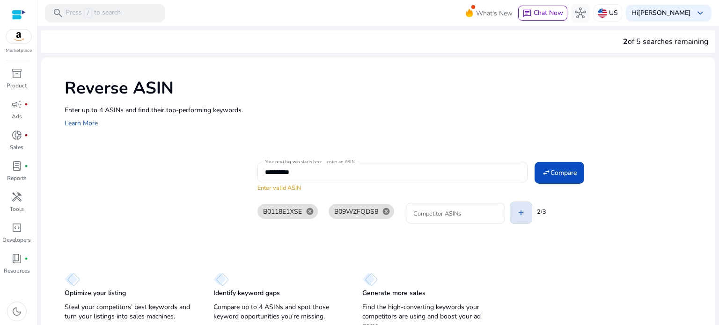
click at [451, 213] on div "B0118E1XSE cancel B09WZFQDS8 cancel Competitor ASINs add 2/3" at bounding box center [482, 211] width 450 height 37
click at [434, 215] on input "Competitor ASINs" at bounding box center [455, 213] width 84 height 10
paste input "**********"
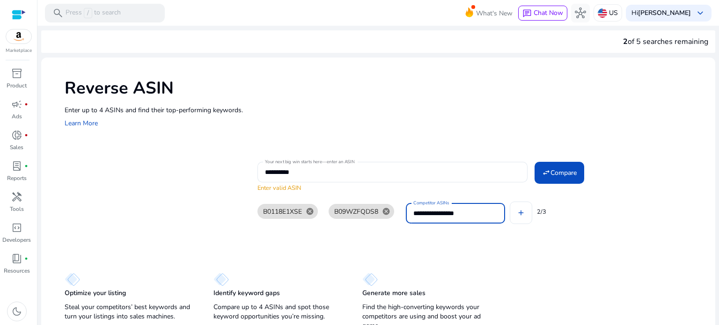
type input "**********"
click at [510, 202] on button "add" at bounding box center [521, 213] width 22 height 22
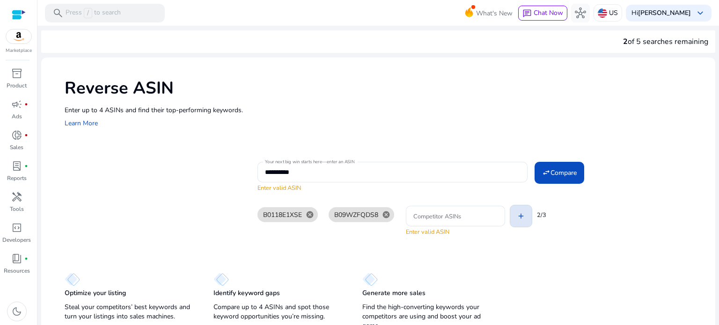
click at [523, 216] on mat-icon "add" at bounding box center [521, 216] width 8 height 8
click at [434, 219] on input "Competitor ASINs" at bounding box center [455, 216] width 84 height 10
paste input "**********"
type input "**********"
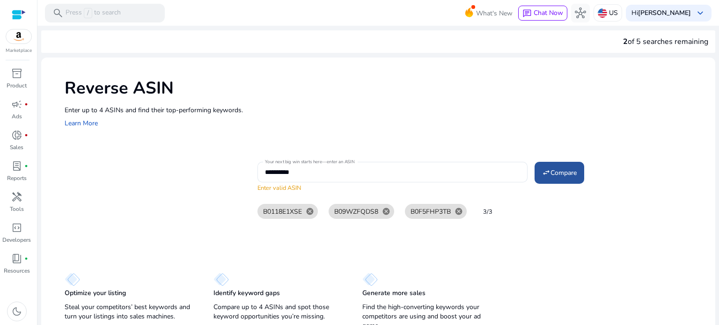
click at [561, 176] on span "Compare" at bounding box center [563, 173] width 26 height 10
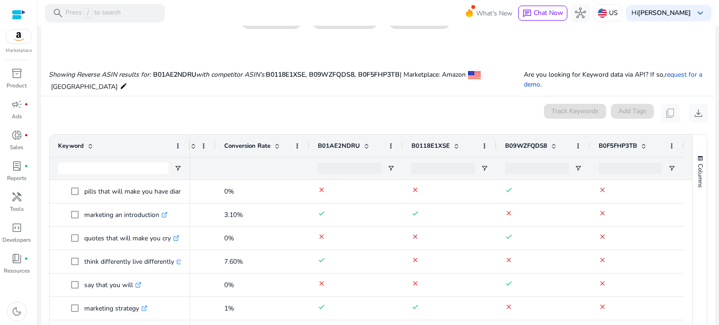
click at [450, 146] on span at bounding box center [455, 145] width 10 height 7
click at [550, 145] on span at bounding box center [553, 145] width 7 height 7
click at [642, 143] on span at bounding box center [643, 145] width 7 height 7
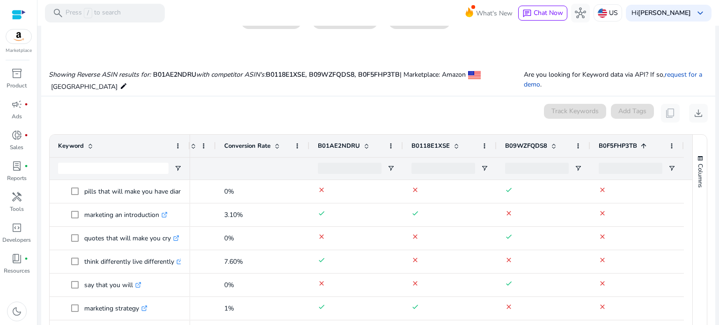
click at [642, 143] on span at bounding box center [643, 145] width 7 height 7
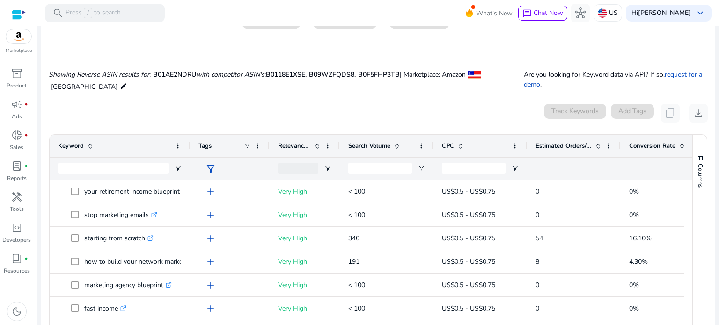
click at [399, 145] on span at bounding box center [396, 145] width 7 height 7
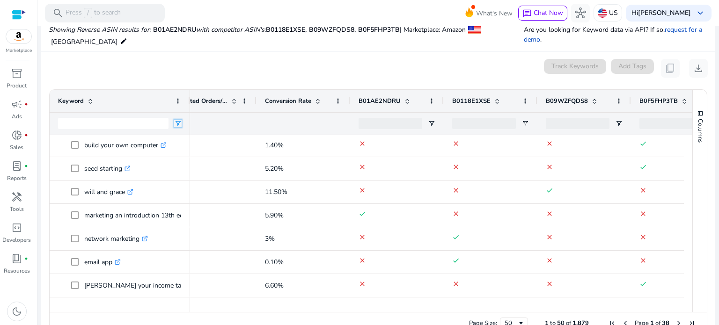
click at [178, 125] on span "Open Filter Menu" at bounding box center [177, 123] width 7 height 7
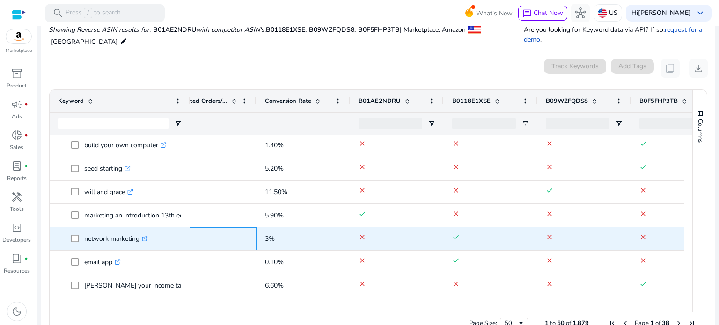
click at [239, 247] on span "152" at bounding box center [209, 238] width 77 height 19
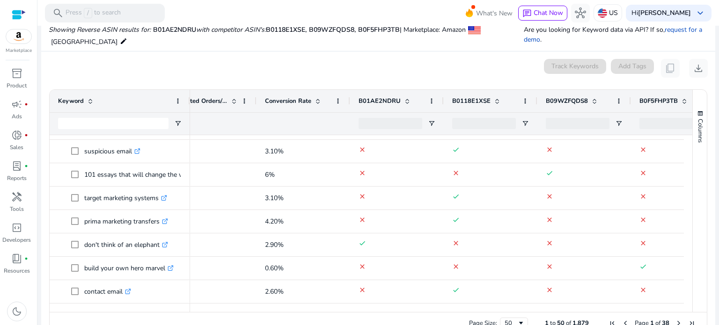
click at [495, 100] on span at bounding box center [496, 100] width 7 height 7
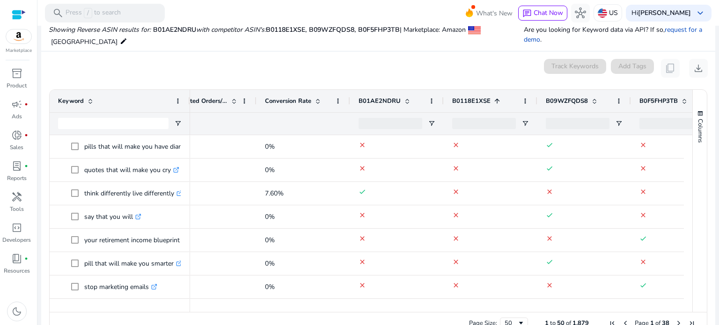
click at [520, 119] on div at bounding box center [491, 123] width 94 height 22
click at [500, 103] on div "B0118E1XSE 1" at bounding box center [485, 101] width 66 height 18
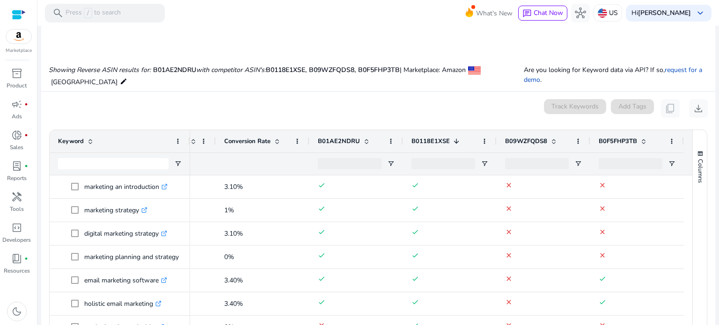
click at [640, 138] on span at bounding box center [643, 141] width 7 height 7
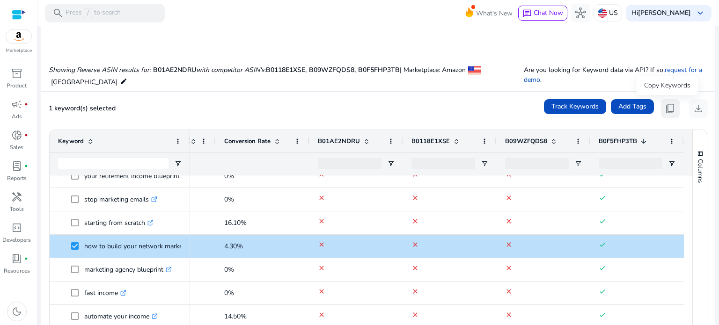
click at [673, 108] on button "content_copy" at bounding box center [670, 108] width 19 height 19
drag, startPoint x: 591, startPoint y: 102, endPoint x: 612, endPoint y: 51, distance: 56.1
click at [612, 51] on div "Showing Reverse ASIN results for: B01AE2NDRU with competitor ASIN's: B0118E1XSE…" at bounding box center [378, 67] width 674 height 48
click at [657, 110] on div "Track Keywords Add Tags content_copy download" at bounding box center [626, 108] width 164 height 19
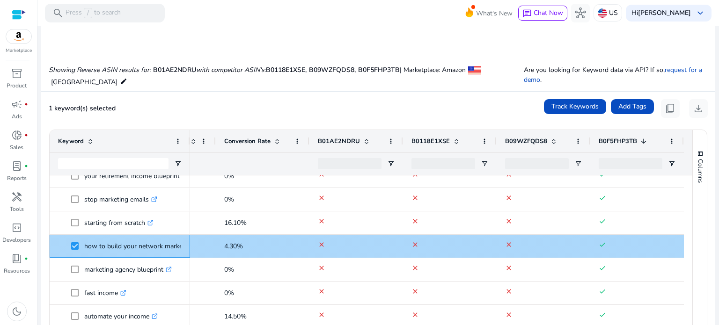
click at [129, 245] on p "how to build your network marketing utilities business fast .st0{fill:#2c8af8}" at bounding box center [175, 246] width 182 height 19
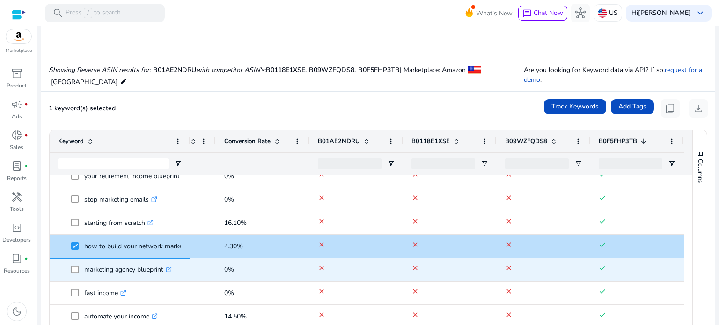
click at [127, 260] on p "marketing agency blueprint .st0{fill:#2c8af8}" at bounding box center [128, 269] width 88 height 19
click at [132, 273] on p "marketing agency blueprint .st0{fill:#2c8af8}" at bounding box center [128, 269] width 88 height 19
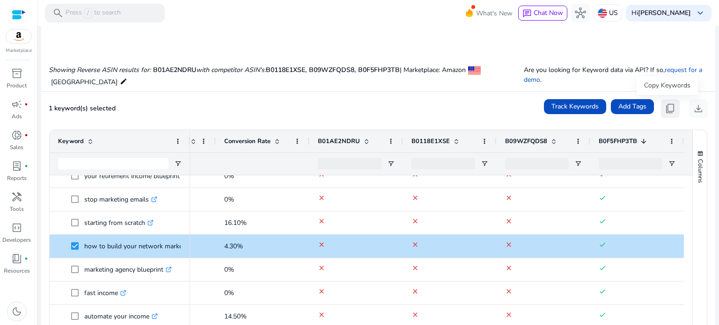
click at [665, 112] on span "content_copy" at bounding box center [670, 108] width 11 height 11
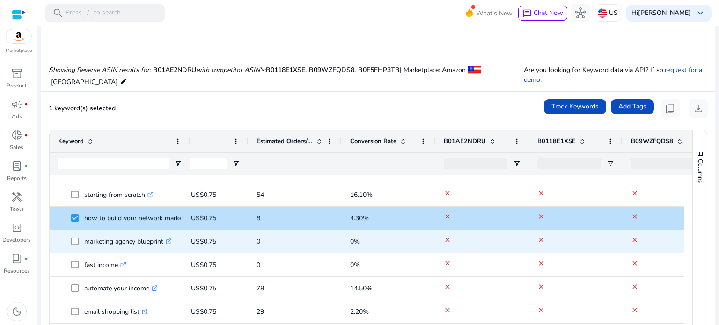
scroll to position [0, 260]
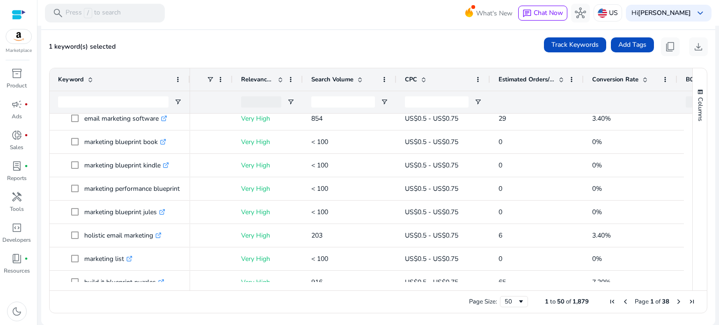
click at [562, 76] on span at bounding box center [560, 79] width 7 height 7
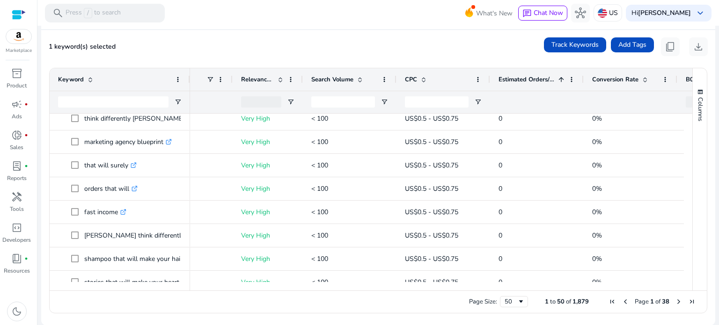
click at [562, 76] on span at bounding box center [560, 79] width 7 height 7
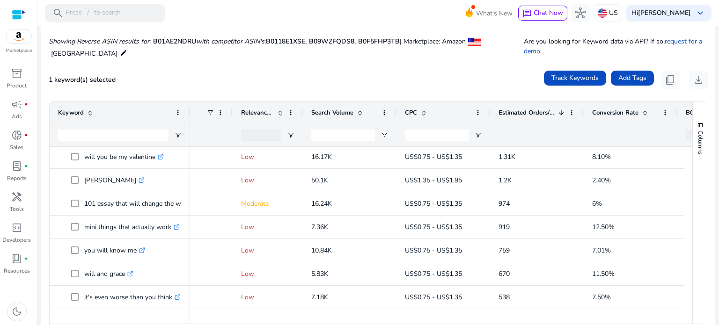
click at [293, 117] on div "Relevance Score" at bounding box center [267, 113] width 53 height 22
click at [291, 134] on span "Open Filter Menu" at bounding box center [290, 135] width 7 height 7
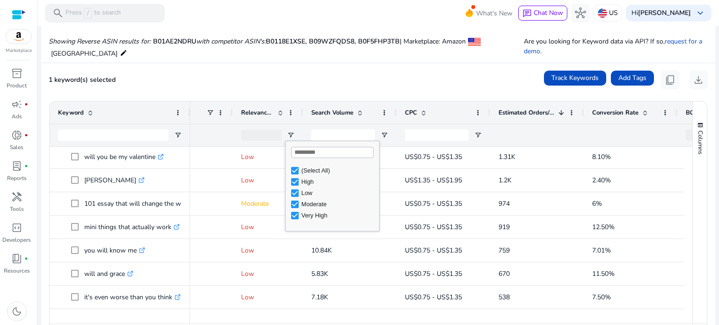
click at [296, 198] on div "Low" at bounding box center [335, 193] width 88 height 11
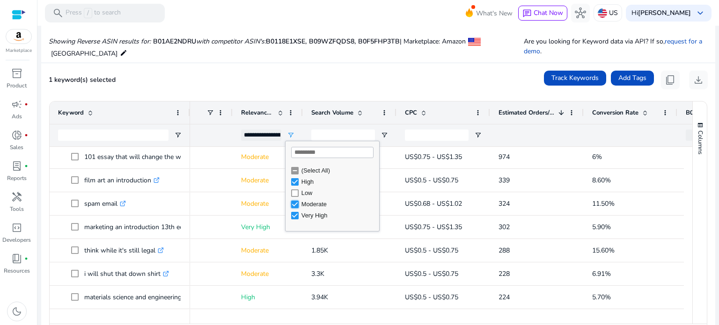
type input "**********"
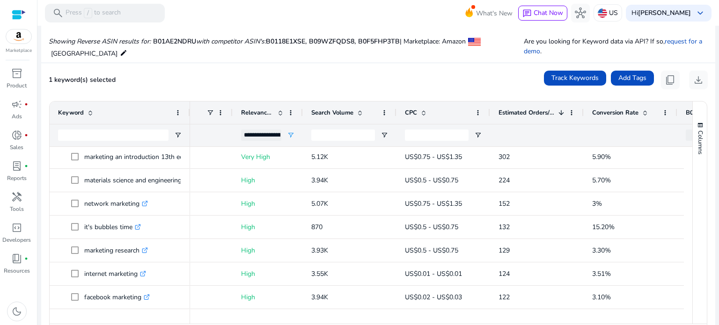
click at [236, 78] on div "1 keyword(s) selected Track Keywords Add Tags content_copy download" at bounding box center [378, 80] width 659 height 19
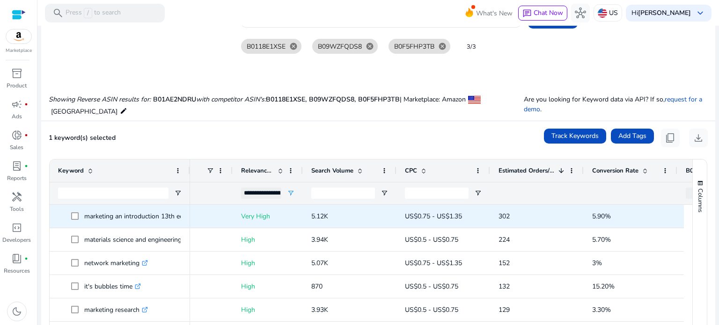
click at [177, 215] on p "marketing an introduction 13th edition armstrong .st0{fill:#2c8af8}" at bounding box center [171, 216] width 174 height 19
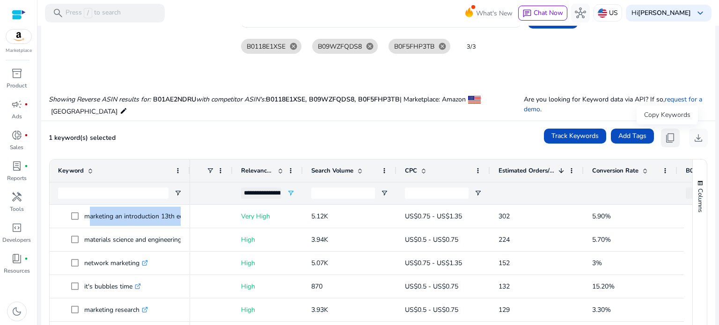
click at [665, 134] on span "content_copy" at bounding box center [670, 137] width 11 height 11
copy p "marketing an introduction 13th edition armstrong"
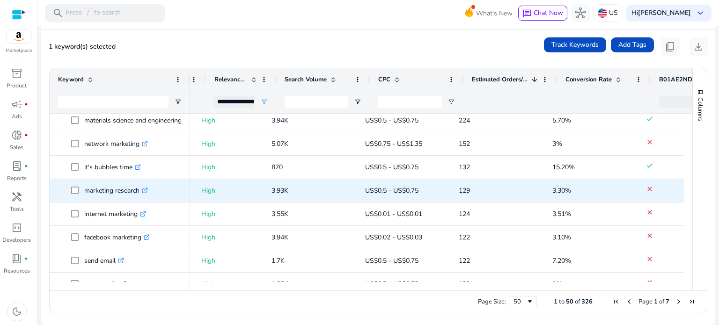
scroll to position [0, 84]
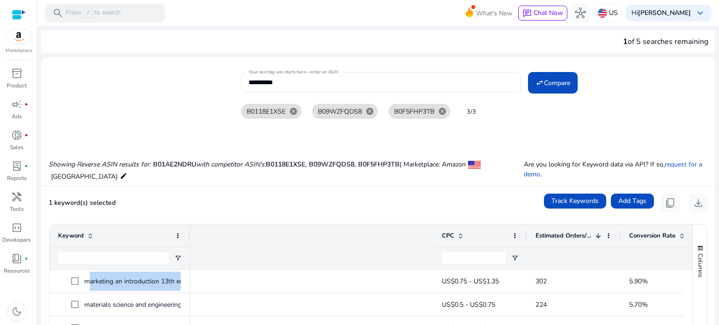
scroll to position [0, 353]
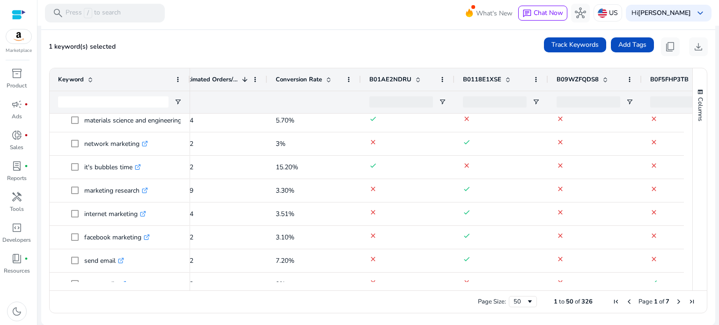
click at [476, 81] on span "B0118E1XSE" at bounding box center [482, 79] width 38 height 8
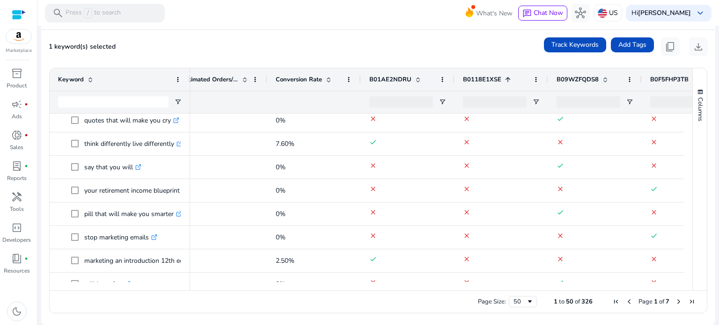
click at [476, 81] on span "B0118E1XSE" at bounding box center [482, 79] width 38 height 8
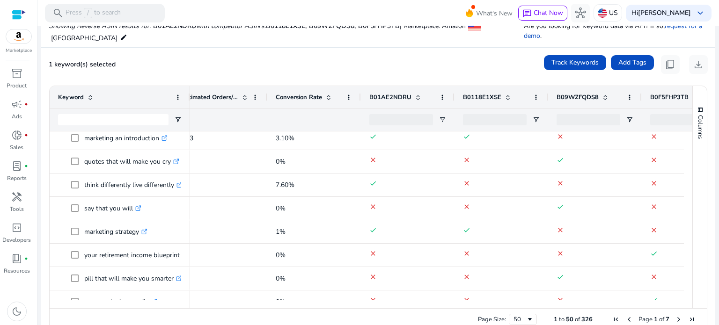
scroll to position [137, 0]
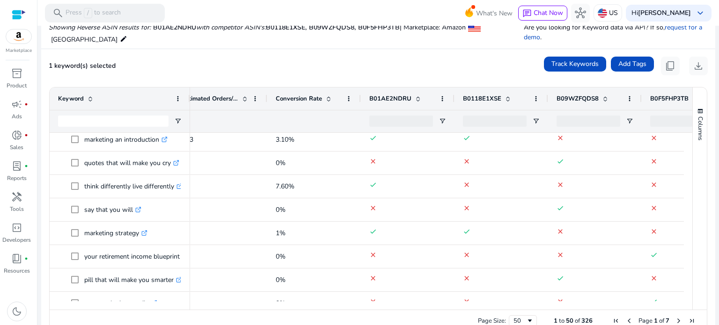
click at [367, 74] on div "1 keyword(s) selected Track Keywords Add Tags content_copy download" at bounding box center [378, 66] width 659 height 19
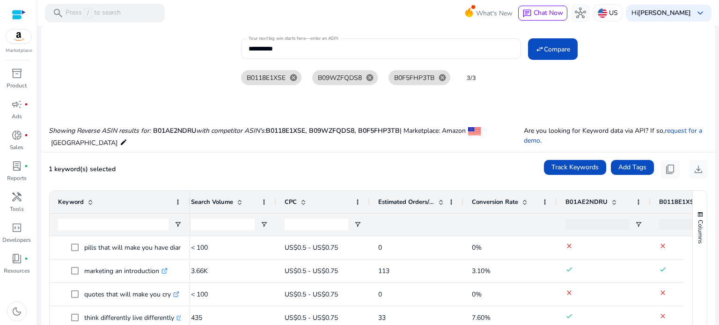
scroll to position [0, 163]
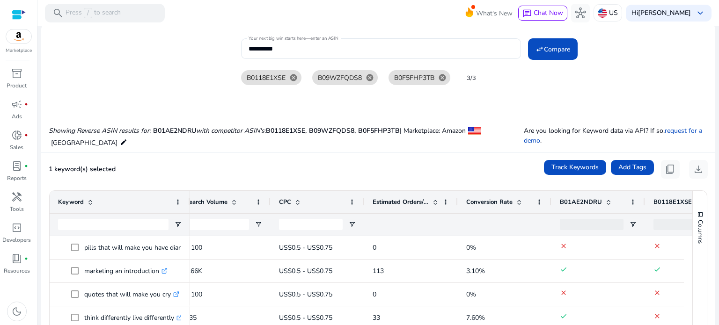
click at [605, 198] on span at bounding box center [608, 201] width 7 height 7
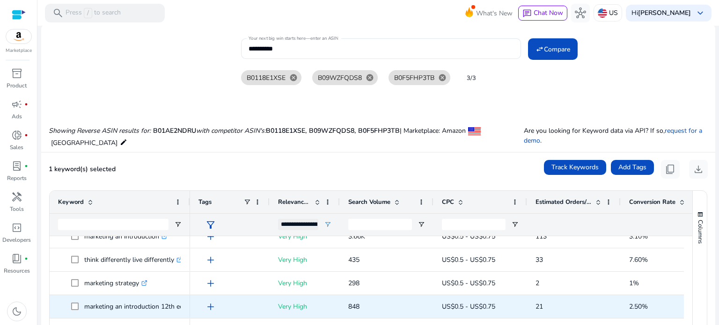
scroll to position [0, 0]
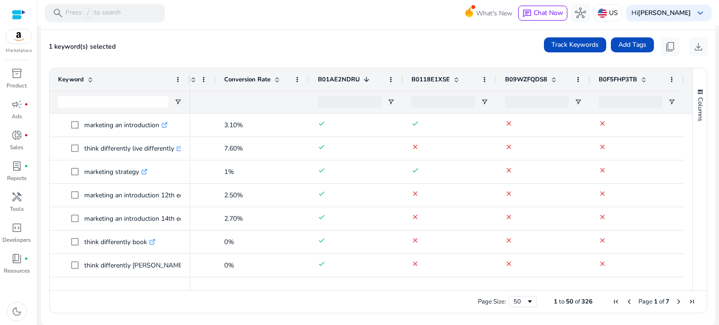
click at [550, 76] on span at bounding box center [553, 79] width 7 height 7
click at [642, 78] on span at bounding box center [643, 79] width 7 height 7
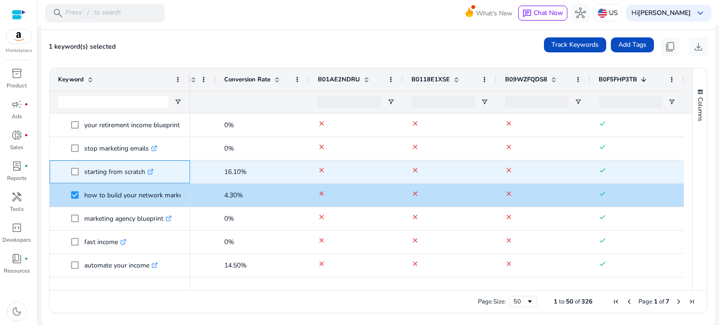
click at [69, 182] on div "starting from scratch .st0{fill:#2c8af8}" at bounding box center [120, 172] width 124 height 22
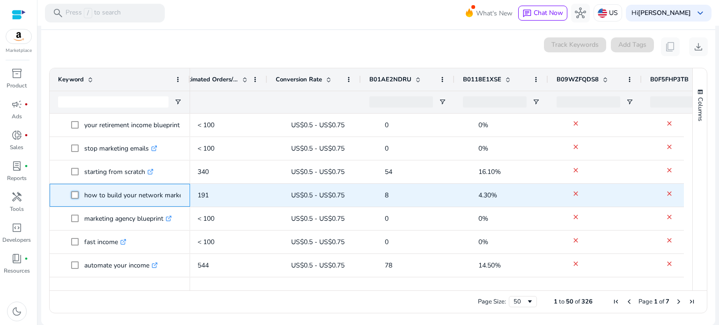
scroll to position [0, 127]
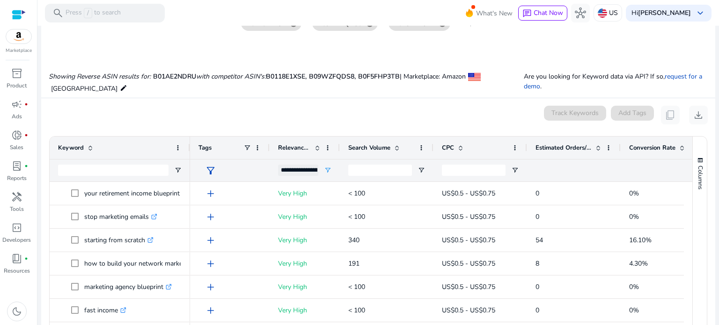
click at [590, 56] on div "Showing Reverse ASIN results for: B01AE2NDRU with competitor ASIN's: B0118E1XSE…" at bounding box center [378, 74] width 674 height 48
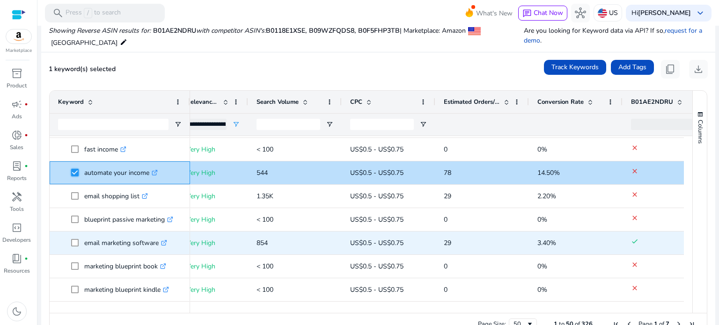
scroll to position [116, 0]
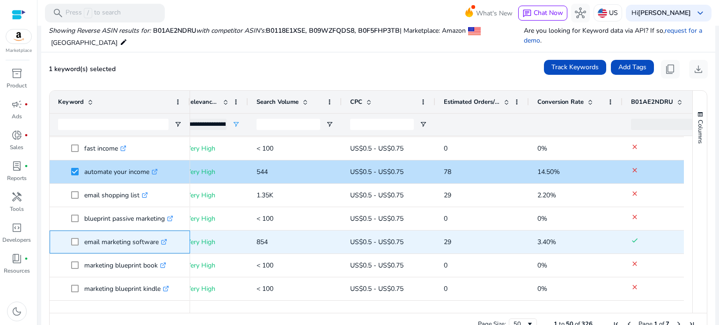
click at [76, 236] on span at bounding box center [77, 242] width 13 height 19
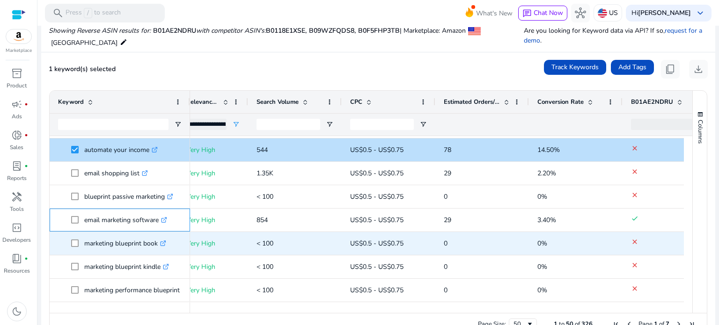
scroll to position [142, 0]
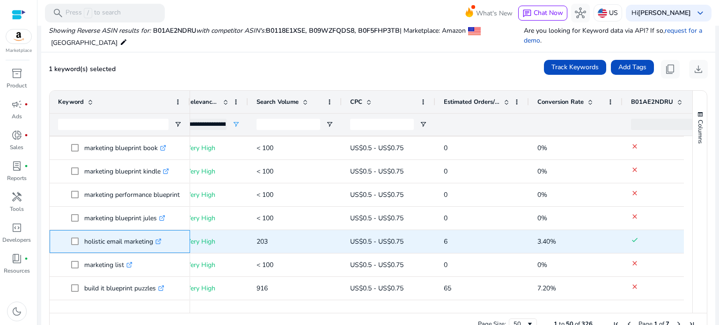
click at [76, 236] on span at bounding box center [77, 241] width 13 height 19
click at [73, 246] on span at bounding box center [77, 241] width 13 height 19
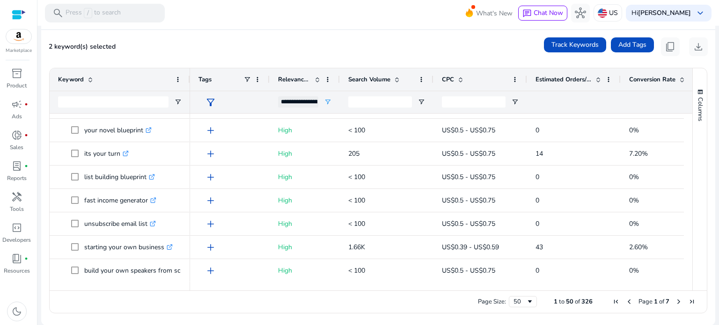
click at [675, 303] on span "Next Page" at bounding box center [678, 301] width 7 height 7
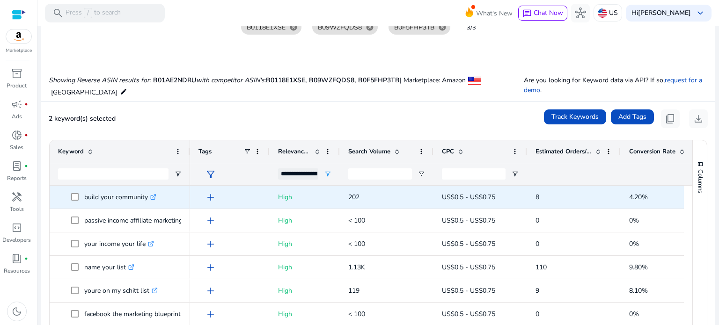
scroll to position [85, 0]
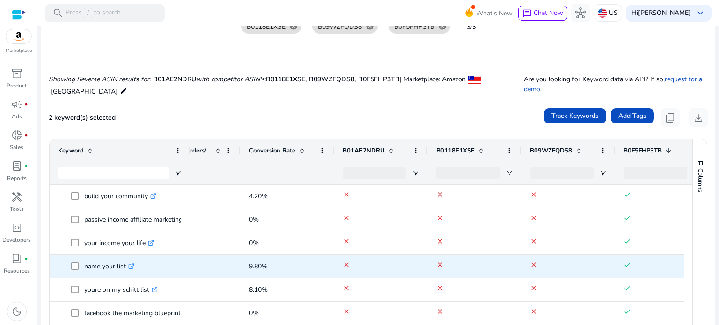
scroll to position [0, 382]
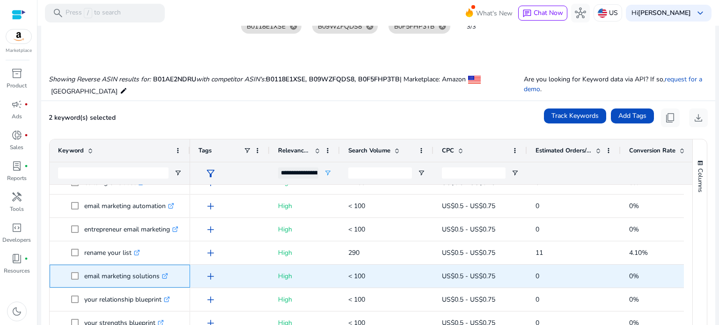
click at [71, 284] on span at bounding box center [77, 276] width 13 height 19
click at [72, 279] on span at bounding box center [77, 276] width 13 height 19
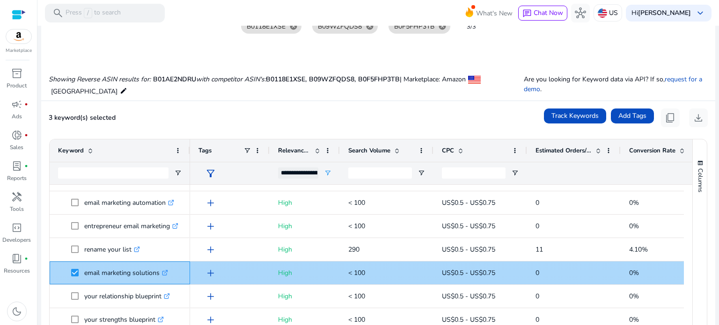
click at [82, 274] on span at bounding box center [77, 272] width 13 height 19
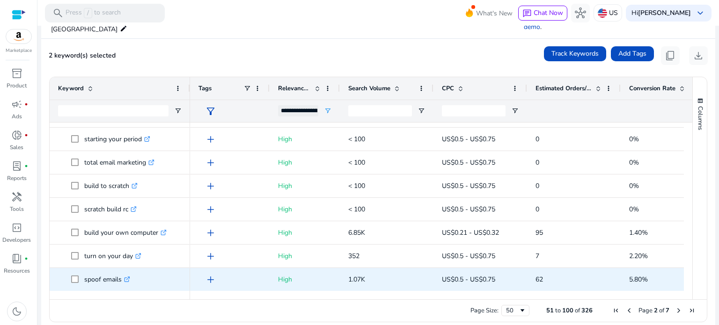
scroll to position [156, 0]
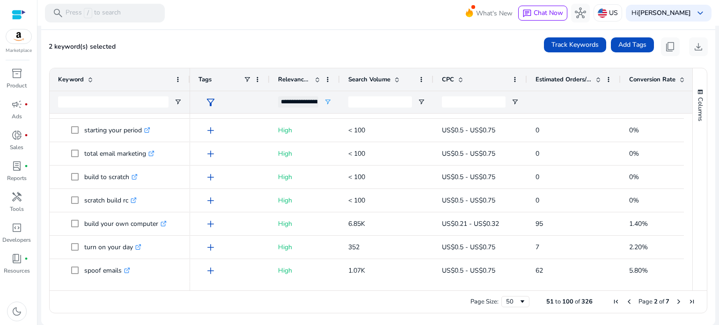
click at [675, 303] on span "Next Page" at bounding box center [678, 301] width 7 height 7
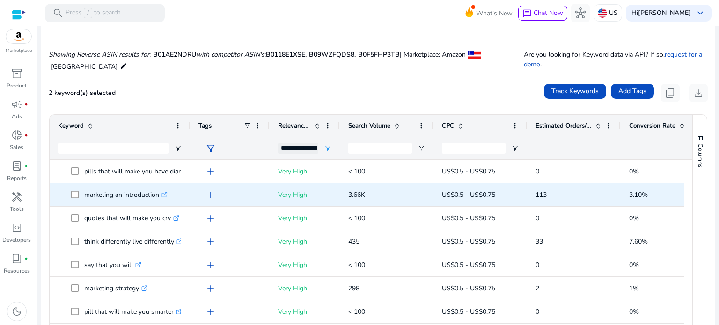
scroll to position [123, 0]
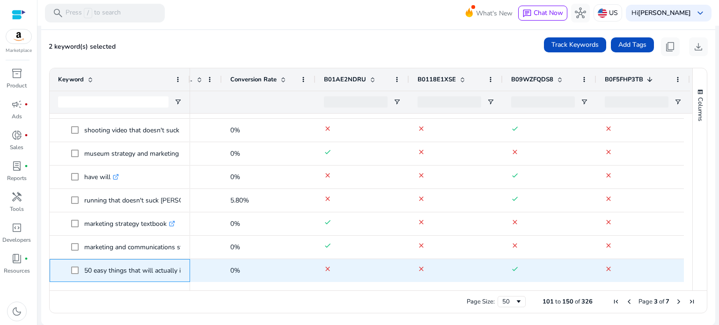
click at [86, 269] on p "50 easy things that will actually improve your posture .st0{fill:#2c8af8}" at bounding box center [167, 270] width 166 height 19
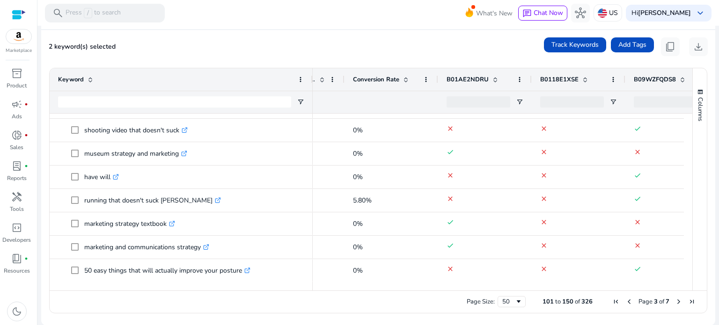
drag, startPoint x: 189, startPoint y: 72, endPoint x: 313, endPoint y: 52, distance: 125.0
click at [313, 52] on mat-card "2 keyword(s) selected Track Keywords Add Tags content_copy download Press ENTER…" at bounding box center [378, 178] width 674 height 296
click at [675, 303] on span "Next Page" at bounding box center [678, 301] width 7 height 7
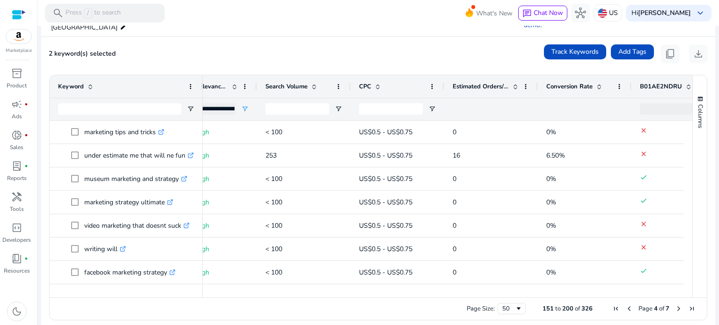
drag, startPoint x: 312, startPoint y: 78, endPoint x: 152, endPoint y: 94, distance: 160.4
click at [152, 94] on div "Keyword" at bounding box center [126, 86] width 153 height 22
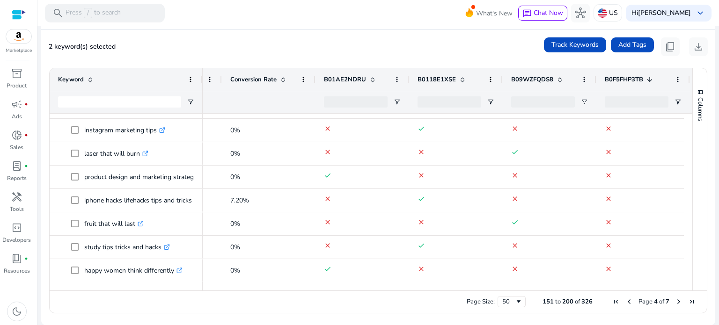
click at [675, 302] on span "Next Page" at bounding box center [678, 301] width 7 height 7
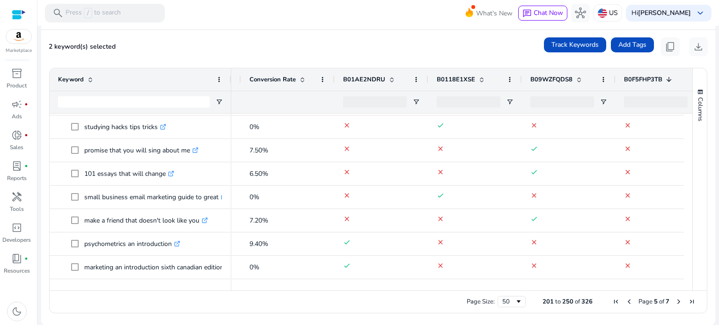
drag, startPoint x: 202, startPoint y: 80, endPoint x: 230, endPoint y: 78, distance: 28.6
click at [230, 78] on div at bounding box center [231, 79] width 4 height 22
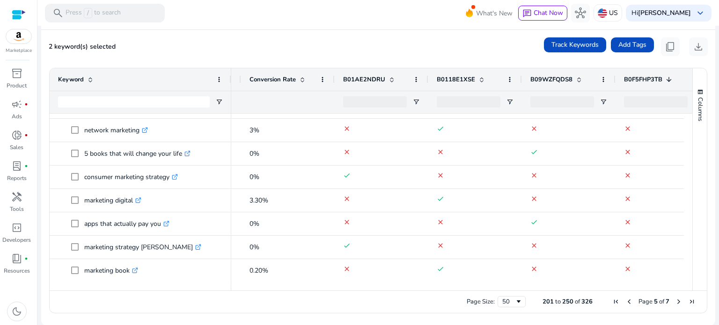
click at [676, 302] on span "Next Page" at bounding box center [678, 301] width 7 height 7
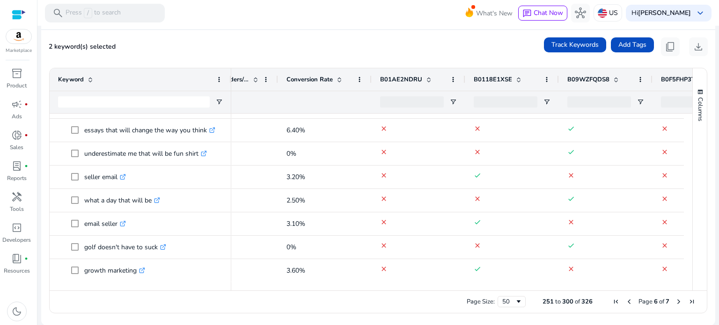
click at [675, 304] on span "Next Page" at bounding box center [678, 301] width 7 height 7
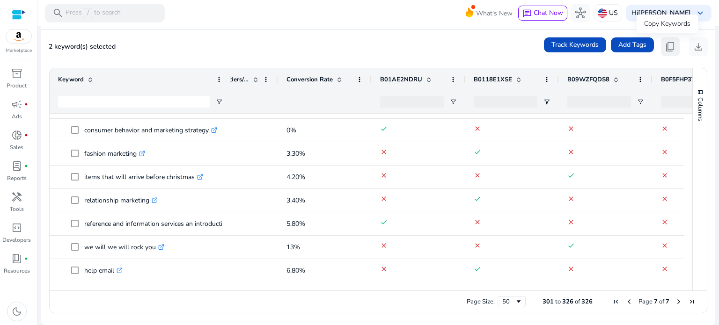
click at [665, 49] on span "content_copy" at bounding box center [670, 46] width 11 height 11
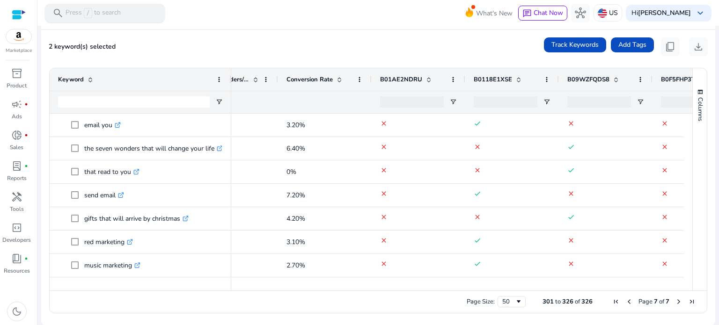
click at [124, 20] on div "search Press / to search" at bounding box center [105, 13] width 120 height 19
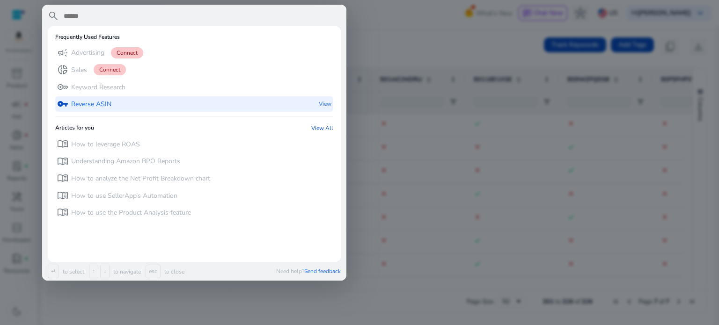
click at [113, 102] on div "vpn_key Reverse ASIN View" at bounding box center [194, 103] width 278 height 15
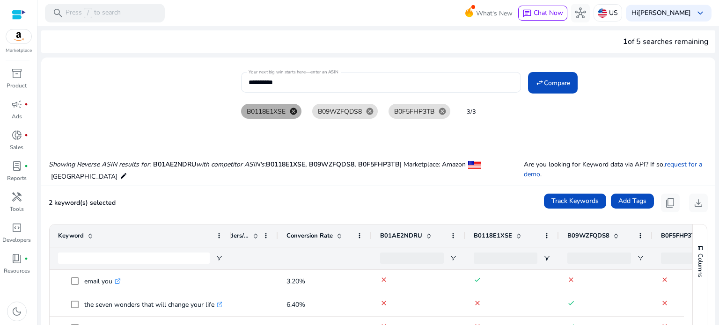
click at [290, 112] on mat-icon "cancel" at bounding box center [293, 111] width 16 height 8
click at [290, 112] on span "B09WZFQDS8" at bounding box center [269, 112] width 44 height 10
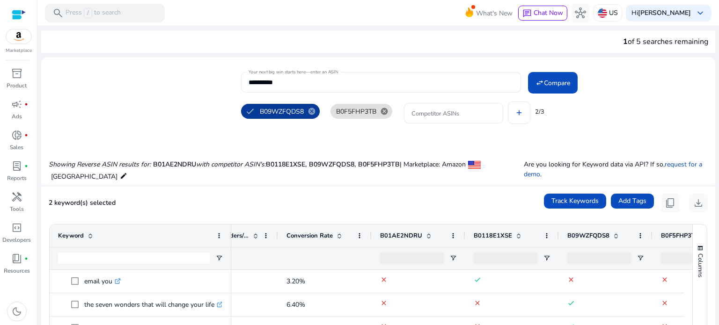
click at [290, 112] on span "B09WZFQDS8" at bounding box center [282, 112] width 44 height 10
click at [290, 112] on span "B09WZFQDS8" at bounding box center [269, 112] width 44 height 10
click at [307, 112] on mat-icon "cancel" at bounding box center [312, 111] width 16 height 8
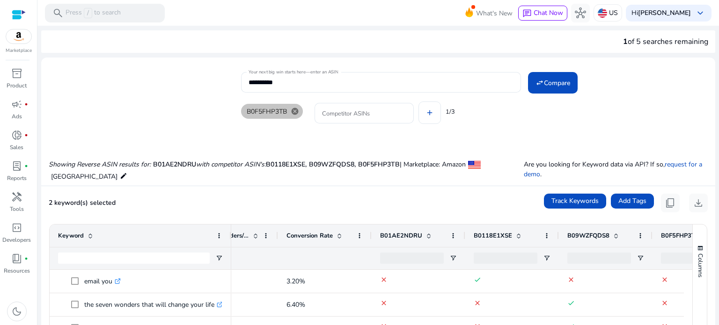
drag, startPoint x: 307, startPoint y: 112, endPoint x: 297, endPoint y: 112, distance: 9.4
click at [297, 112] on div "B0F5FHP3TB cancel" at bounding box center [273, 111] width 73 height 19
click at [297, 112] on mat-icon "cancel" at bounding box center [295, 111] width 16 height 8
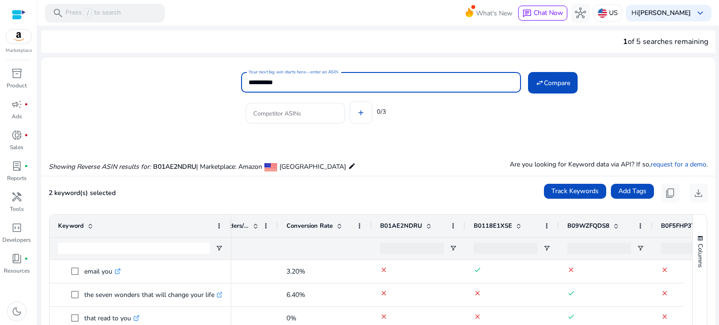
click at [326, 78] on input "**********" at bounding box center [381, 82] width 265 height 10
paste input "**********"
type input "**********"
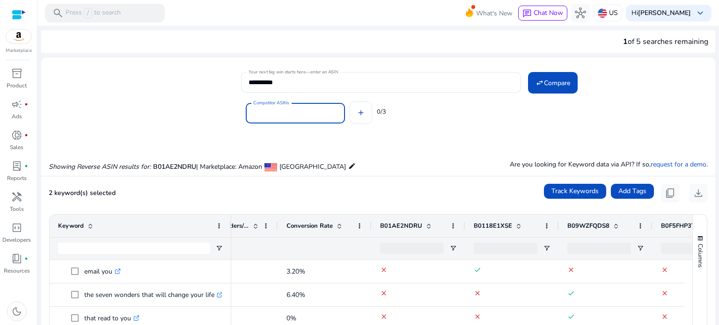
click at [321, 108] on input "Competitor ASINs" at bounding box center [295, 113] width 84 height 10
paste input "**********"
type input "**********"
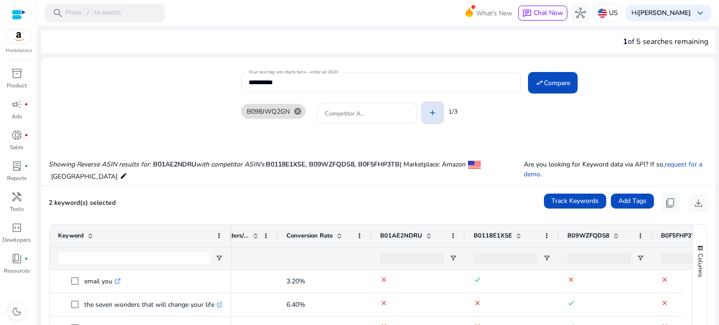
click at [364, 119] on div "B098JWQ2GN cancel Competitor ASINs add 1/3" at bounding box center [474, 111] width 467 height 37
click at [363, 114] on input "Competitor ASINs" at bounding box center [367, 113] width 84 height 10
paste input "**********"
type input "**********"
click at [449, 113] on div "B098JWQ2GN cancel B0DY2XN9YS cancel Competitor ASINs add 2/3" at bounding box center [474, 111] width 467 height 37
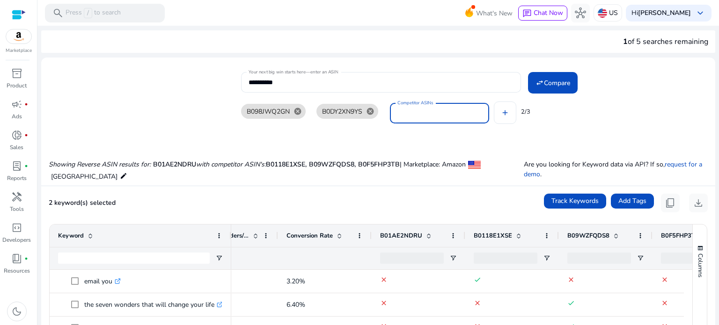
click at [418, 112] on input "Competitor ASINs" at bounding box center [439, 113] width 84 height 10
paste input "**********"
type input "**********"
click at [444, 109] on mat-icon "cancel" at bounding box center [437, 111] width 16 height 8
click at [463, 110] on input "Competitor ASINs" at bounding box center [439, 113] width 84 height 10
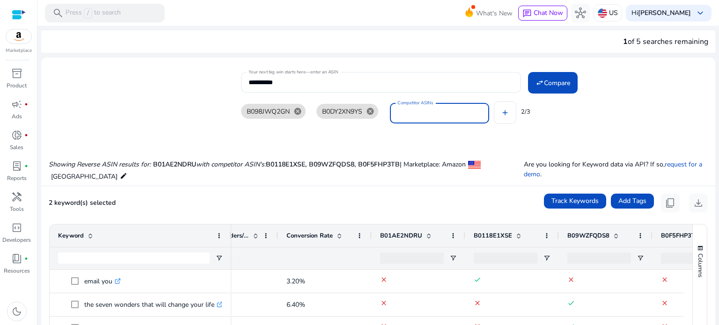
paste input "**********"
type input "**********"
click at [494, 102] on button "add" at bounding box center [505, 113] width 22 height 22
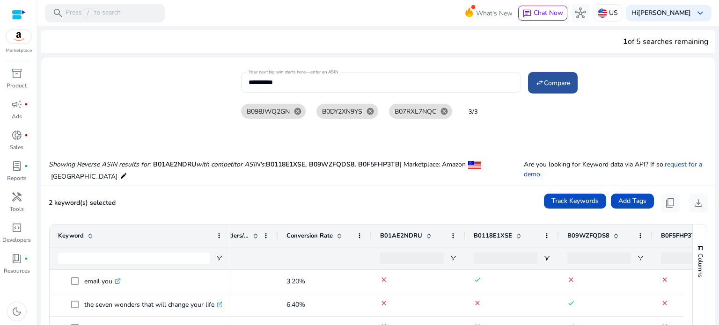
click at [549, 92] on span at bounding box center [553, 83] width 50 height 22
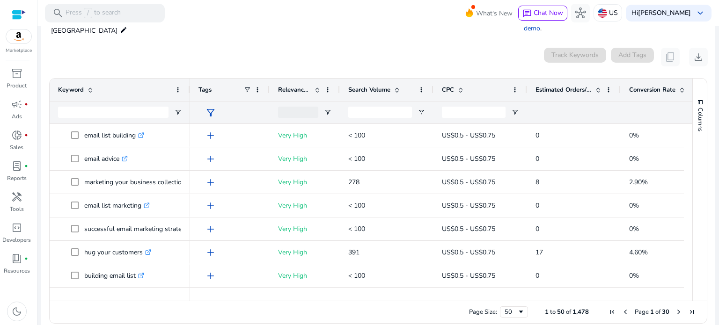
scroll to position [154, 0]
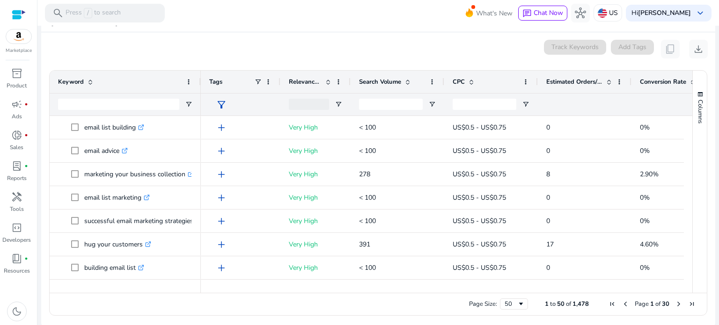
drag, startPoint x: 188, startPoint y: 80, endPoint x: 200, endPoint y: 80, distance: 12.6
click at [200, 80] on div at bounding box center [200, 82] width 4 height 22
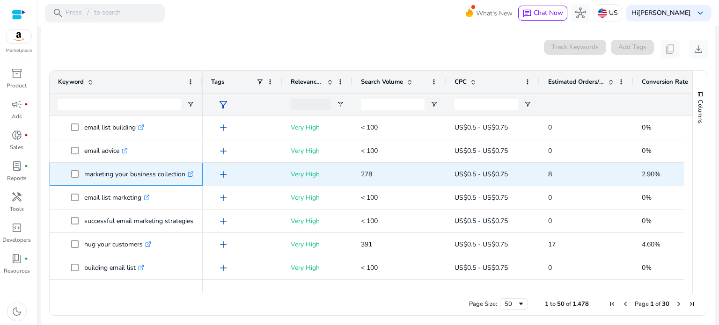
click at [192, 174] on icon ".st0{fill:#2c8af8}" at bounding box center [191, 174] width 6 height 6
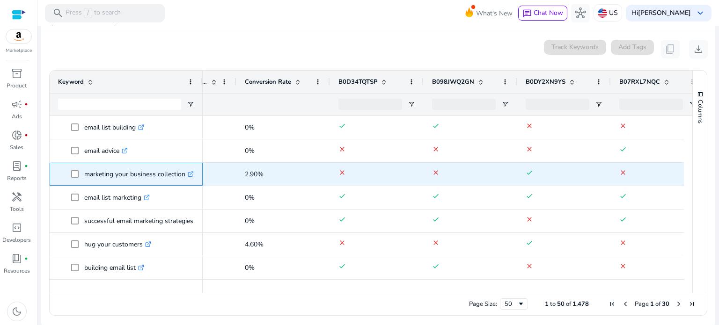
scroll to position [0, 397]
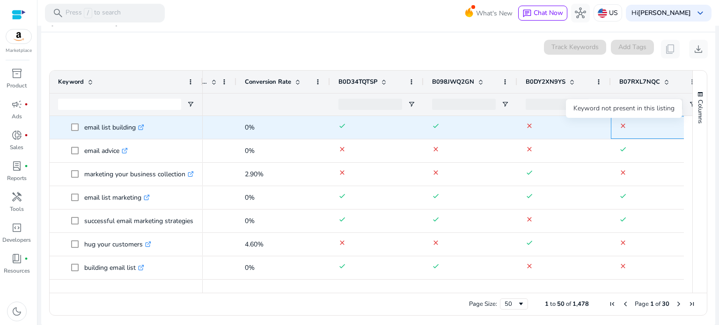
click at [623, 126] on mat-icon "clear" at bounding box center [622, 125] width 7 height 7
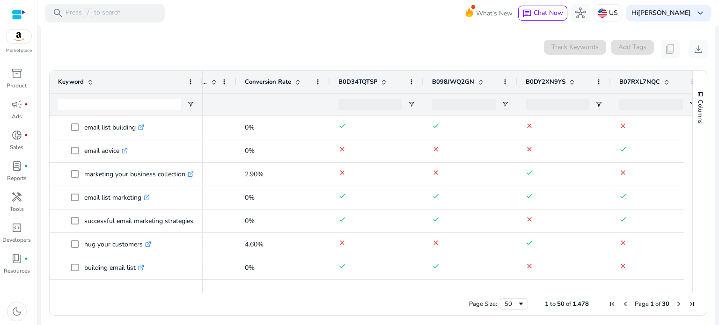
click at [661, 80] on span at bounding box center [665, 81] width 10 height 7
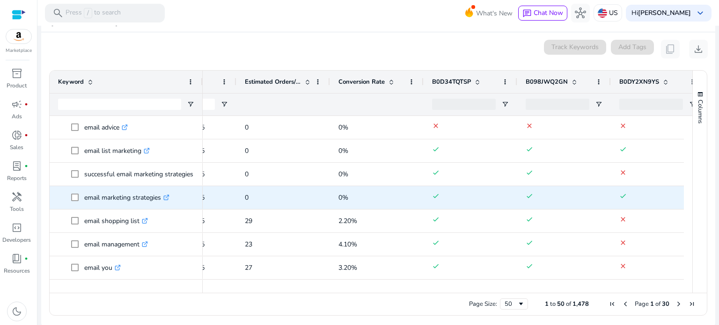
scroll to position [0, 280]
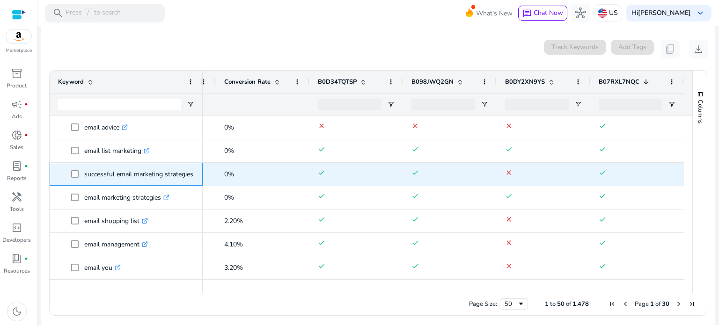
click at [147, 174] on p "successful email marketing strategies .st0{fill:#2c8af8}" at bounding box center [142, 174] width 117 height 19
click at [70, 176] on span "successful email marketing strategies .st0{fill:#2c8af8}" at bounding box center [126, 174] width 136 height 19
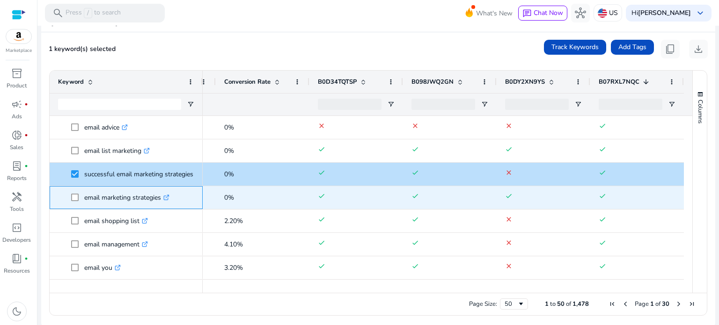
click at [73, 188] on span at bounding box center [77, 197] width 13 height 19
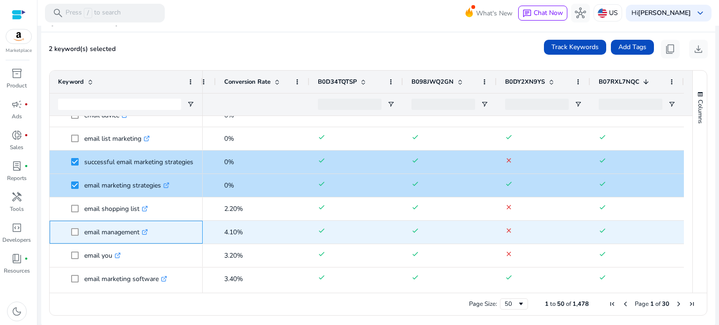
click at [69, 230] on span "email management .st0{fill:#2c8af8}" at bounding box center [126, 232] width 136 height 19
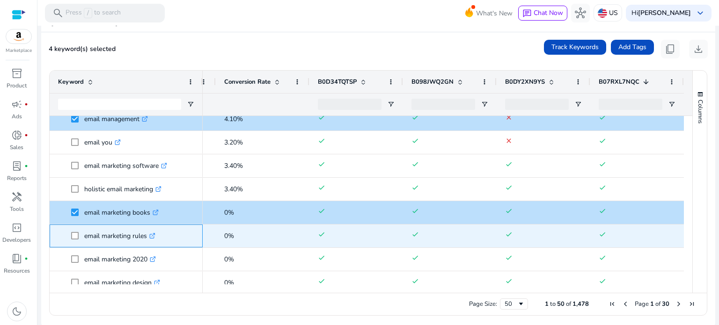
click at [76, 245] on div "email marketing rules .st0{fill:#2c8af8}" at bounding box center [126, 236] width 136 height 22
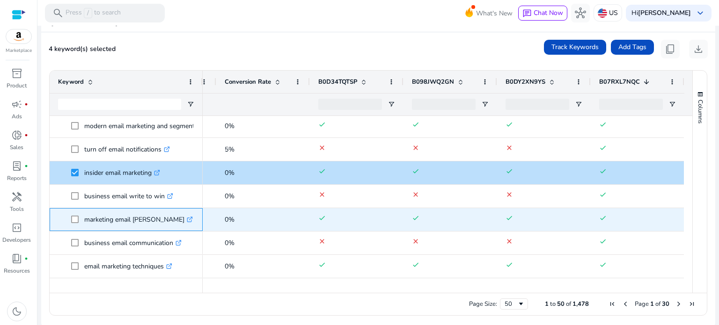
click at [187, 220] on icon ".st0{fill:#2c8af8}" at bounding box center [190, 220] width 6 height 6
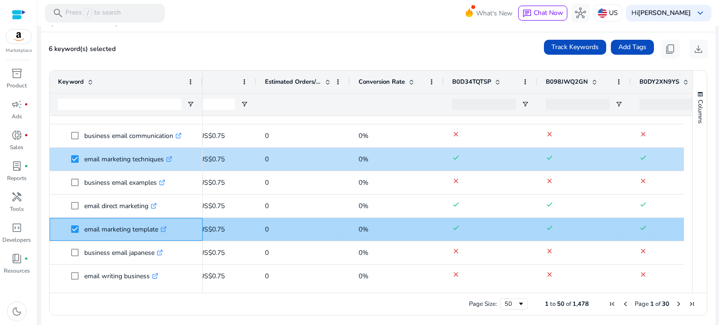
click at [75, 224] on span at bounding box center [77, 229] width 13 height 19
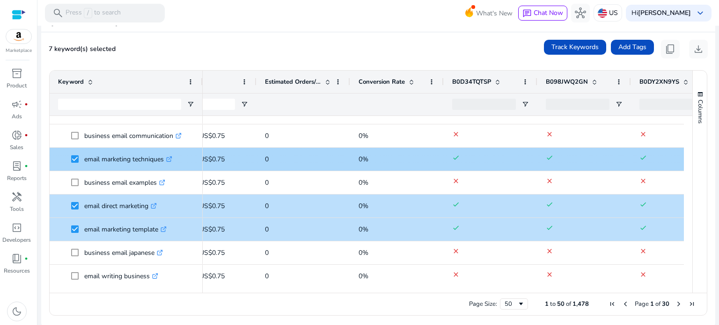
click at [73, 162] on span at bounding box center [77, 159] width 13 height 19
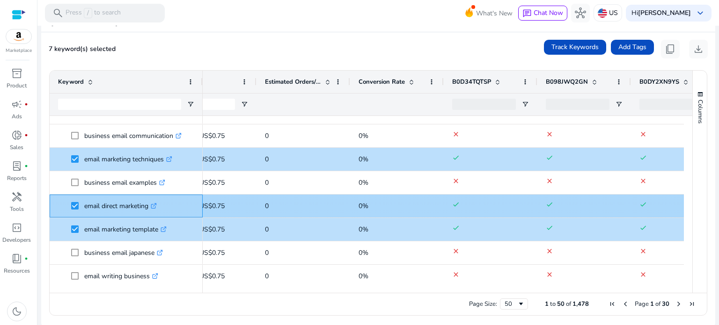
click at [71, 212] on span at bounding box center [77, 206] width 13 height 19
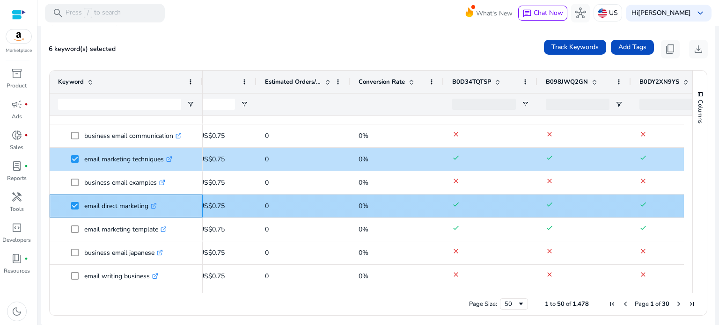
click at [73, 201] on span at bounding box center [77, 206] width 13 height 19
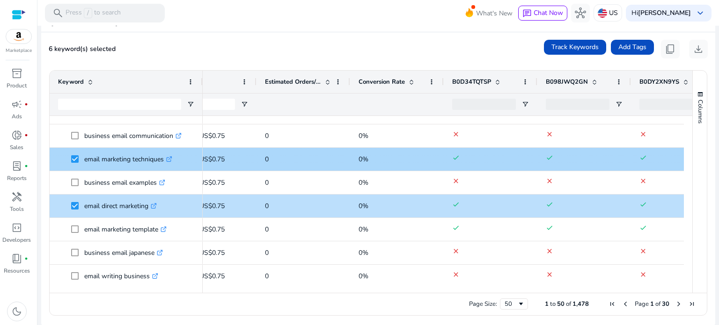
click at [79, 156] on span at bounding box center [77, 159] width 13 height 19
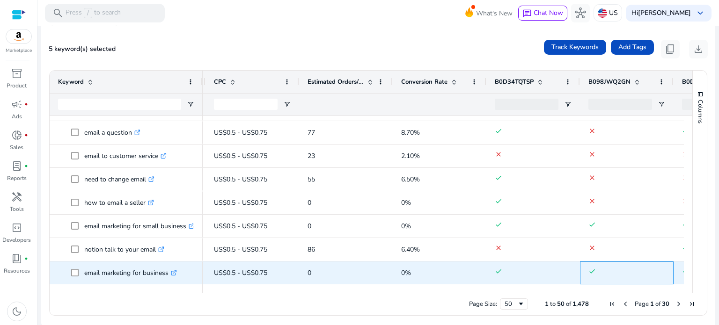
click at [596, 284] on div "done" at bounding box center [627, 273] width 94 height 23
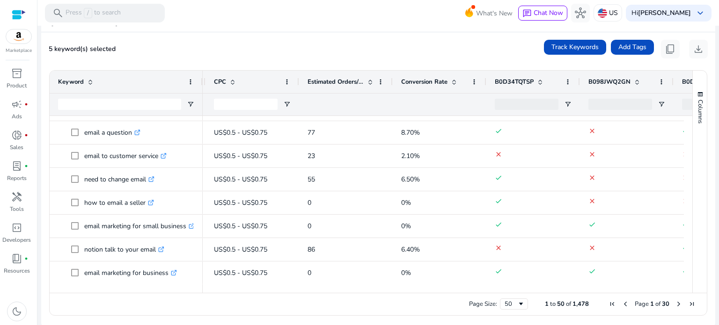
click at [678, 303] on span "Next Page" at bounding box center [678, 303] width 7 height 7
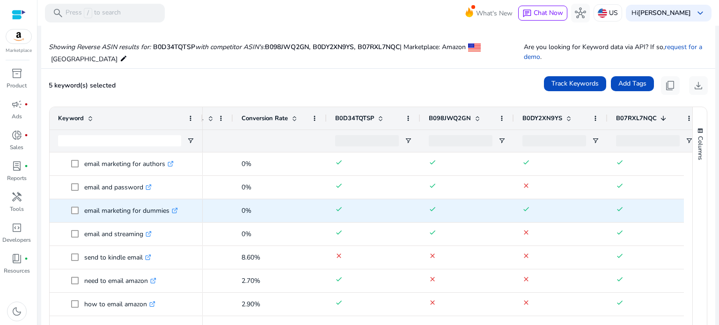
click at [90, 211] on p "email marketing for dummies .st0{fill:#2c8af8}" at bounding box center [131, 210] width 94 height 19
click at [82, 210] on span at bounding box center [77, 210] width 13 height 19
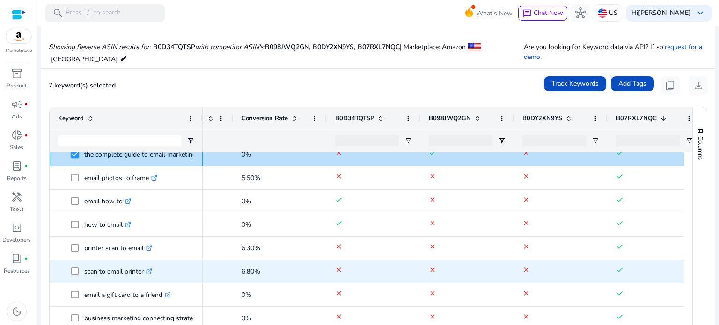
scroll to position [194, 0]
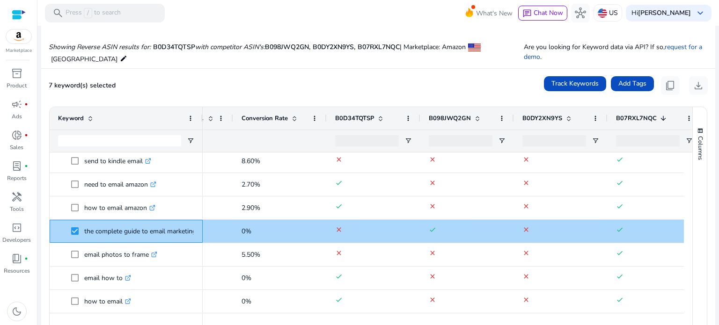
click at [70, 233] on span "the complete guide to email marketing .st0{fill:#2c8af8}" at bounding box center [126, 231] width 136 height 19
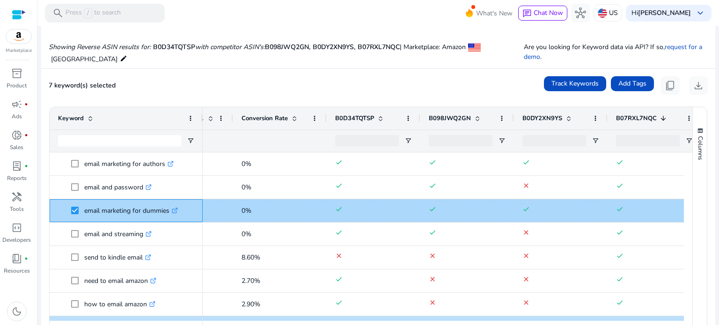
click at [69, 211] on span "email marketing for dummies .st0{fill:#2c8af8}" at bounding box center [126, 210] width 136 height 19
click at [79, 210] on span at bounding box center [77, 210] width 13 height 19
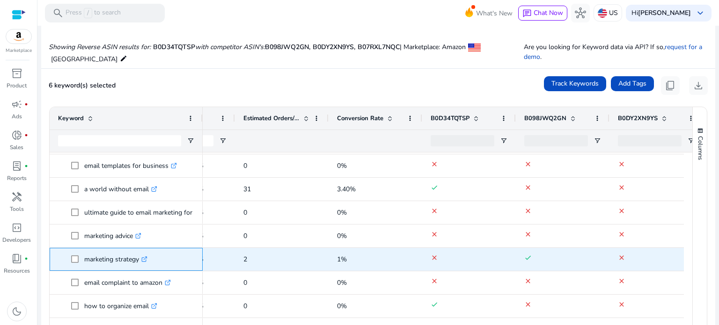
click at [88, 260] on p "marketing strategy .st0{fill:#2c8af8}" at bounding box center [115, 259] width 63 height 19
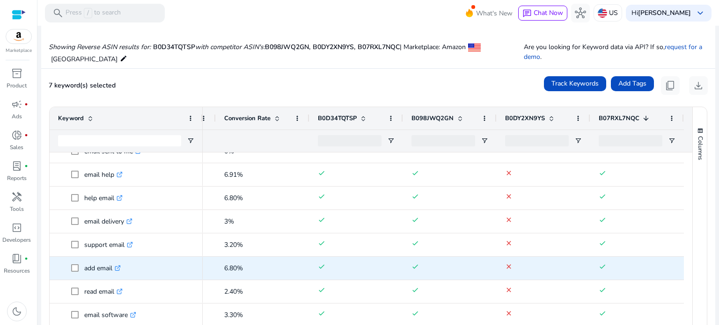
scroll to position [1001, 0]
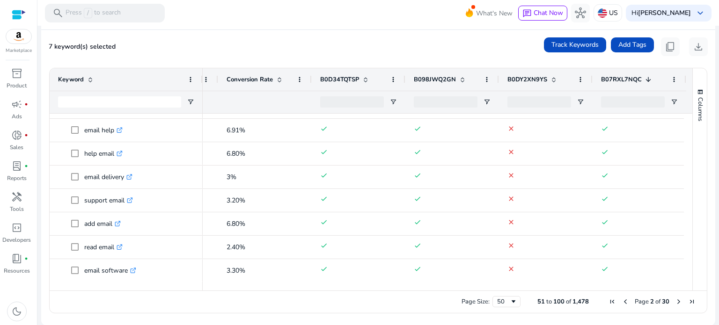
click at [675, 301] on span "Next Page" at bounding box center [678, 301] width 7 height 7
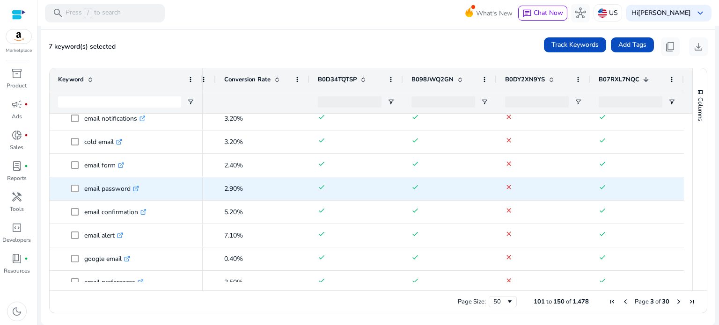
scroll to position [196, 0]
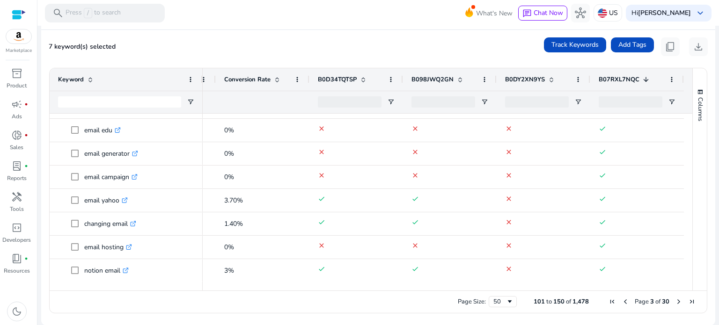
click at [668, 301] on span "Page 3 of 30" at bounding box center [652, 302] width 93 height 8
click at [675, 301] on span "Next Page" at bounding box center [678, 301] width 7 height 7
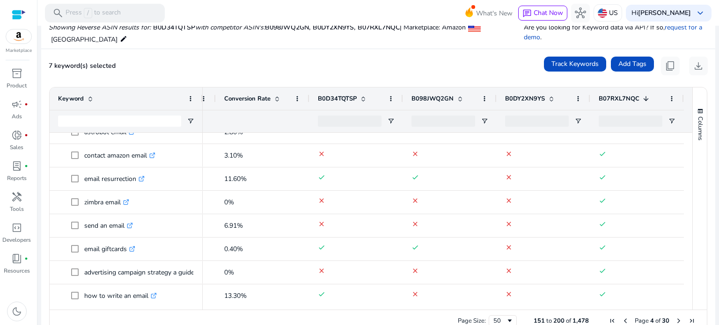
click at [549, 99] on span at bounding box center [551, 98] width 7 height 7
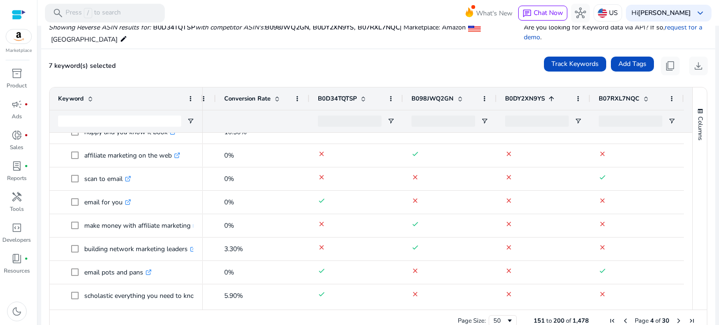
click at [545, 97] on span at bounding box center [550, 98] width 10 height 7
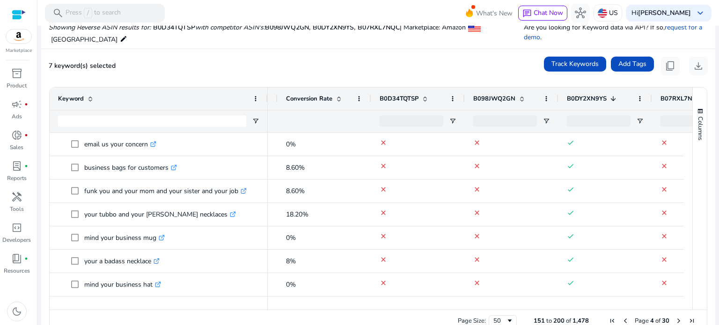
drag, startPoint x: 201, startPoint y: 99, endPoint x: 267, endPoint y: 91, distance: 65.9
click at [267, 91] on div at bounding box center [267, 99] width 4 height 22
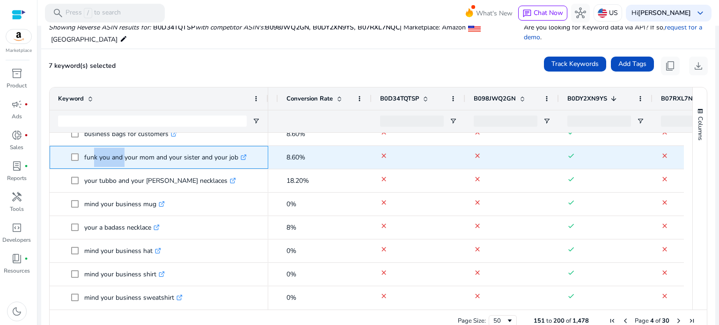
drag, startPoint x: 91, startPoint y: 161, endPoint x: 121, endPoint y: 159, distance: 30.0
click at [121, 159] on p "funk you and your mom and your sister and your job .st0{fill:#2c8af8}" at bounding box center [165, 157] width 162 height 19
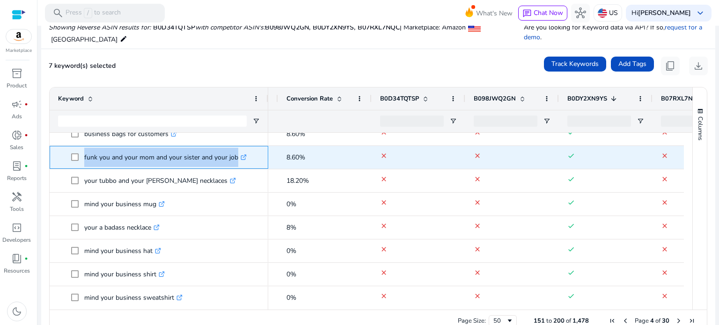
drag, startPoint x: 82, startPoint y: 153, endPoint x: 257, endPoint y: 162, distance: 175.3
click at [257, 162] on span "funk you and your mom and your sister and your job .st0{fill:#2c8af8}" at bounding box center [165, 157] width 189 height 19
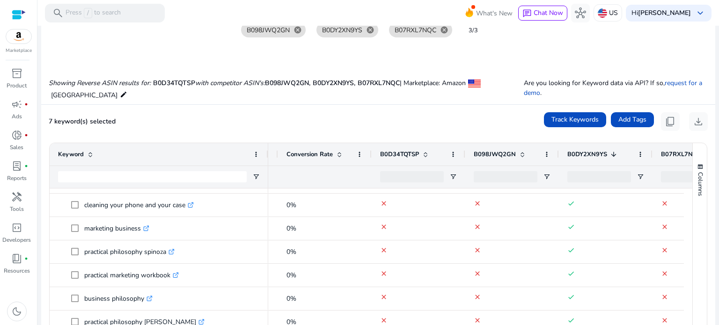
click at [410, 150] on span "B0D34TQTSP" at bounding box center [399, 154] width 39 height 8
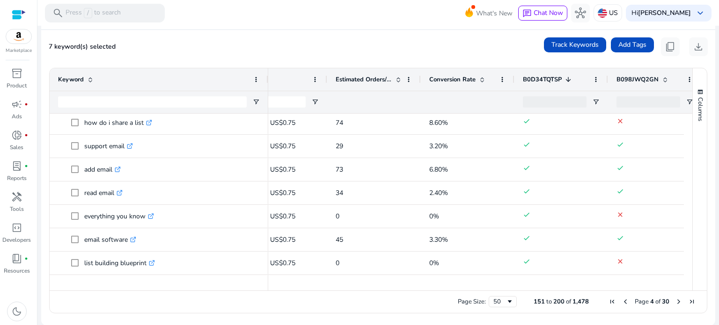
click at [675, 298] on span "Next Page" at bounding box center [678, 301] width 7 height 7
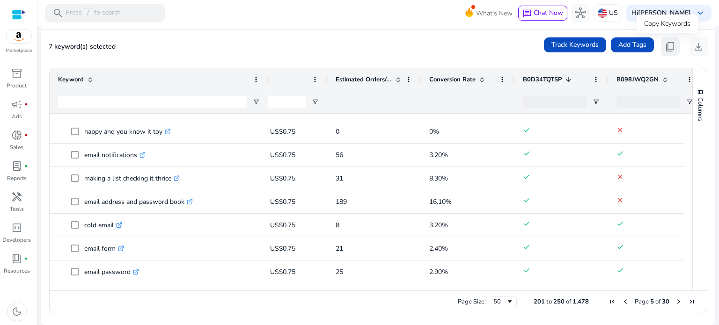
click at [665, 41] on span "content_copy" at bounding box center [670, 46] width 11 height 11
click at [674, 41] on button "content_copy" at bounding box center [670, 46] width 19 height 19
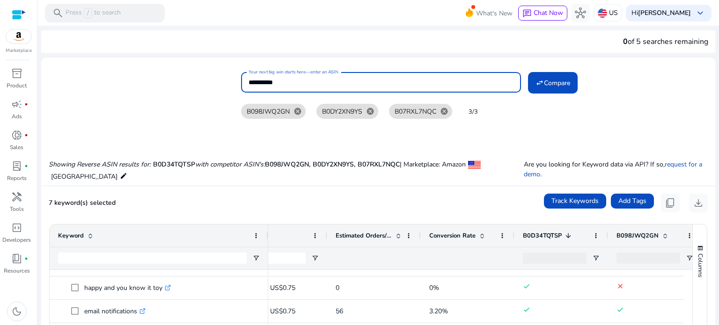
click at [313, 85] on input "**********" at bounding box center [381, 82] width 265 height 10
click at [352, 77] on input "Your next big win starts here—enter an ASIN" at bounding box center [381, 82] width 265 height 10
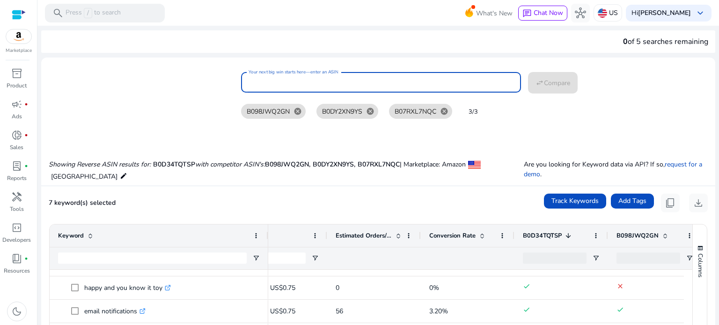
paste input "**********"
type input "**********"
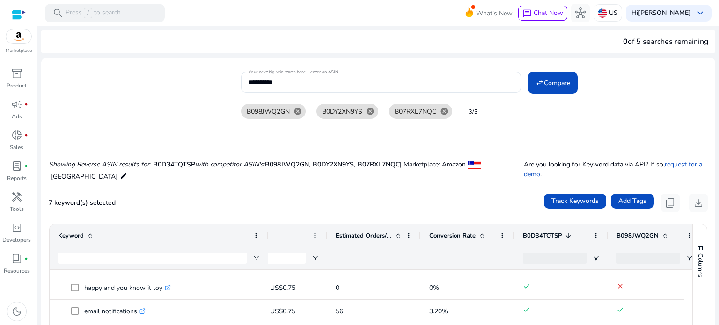
click at [582, 82] on div "**********" at bounding box center [474, 81] width 467 height 23
click at [563, 82] on span "Compare" at bounding box center [557, 83] width 26 height 10
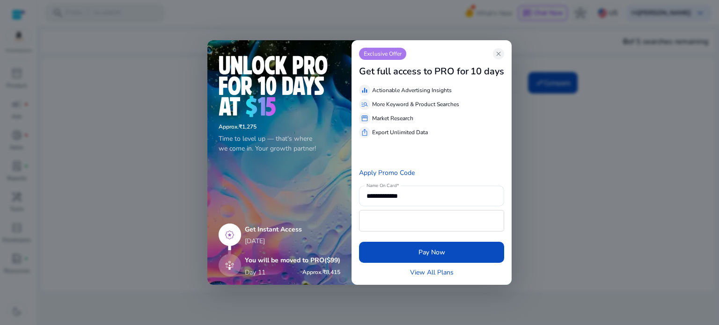
click at [219, 269] on img at bounding box center [230, 250] width 22 height 53
